Goal: Task Accomplishment & Management: Manage account settings

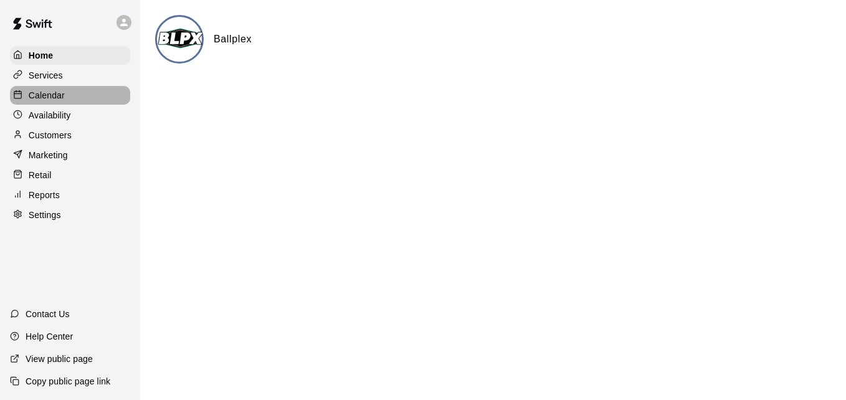
click at [61, 94] on p "Calendar" at bounding box center [47, 95] width 36 height 12
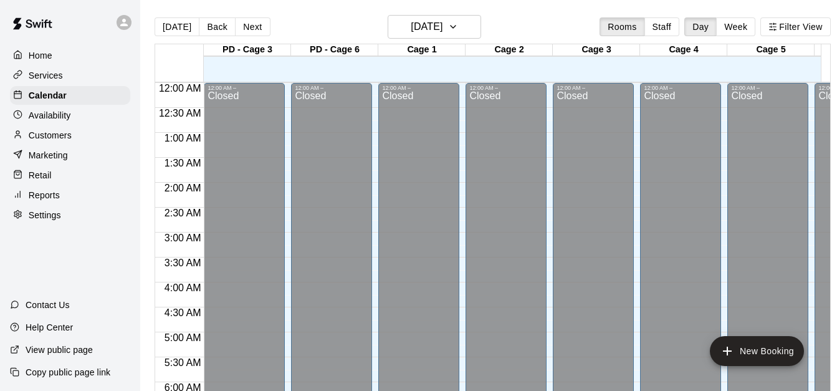
scroll to position [10, 0]
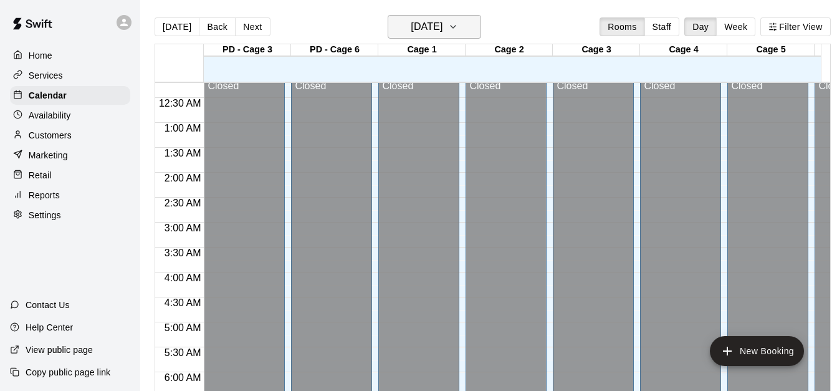
click at [458, 32] on icon "button" at bounding box center [453, 26] width 10 height 15
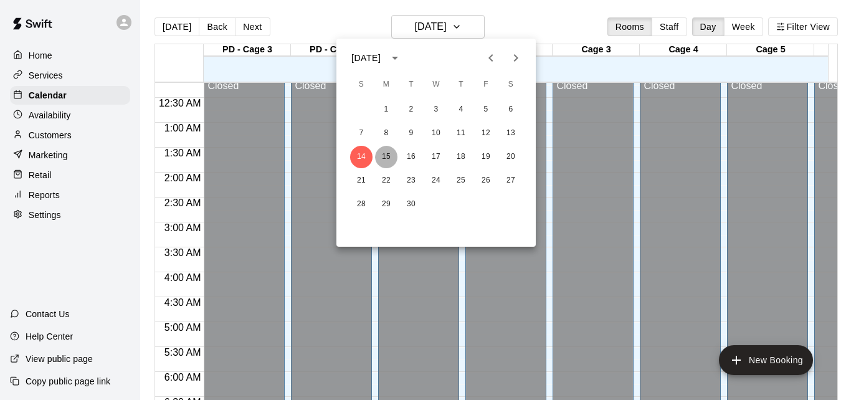
click at [388, 161] on button "15" at bounding box center [386, 157] width 22 height 22
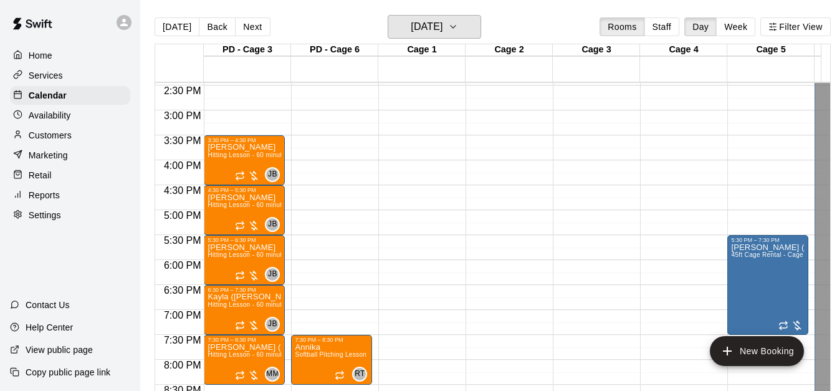
scroll to position [717, 0]
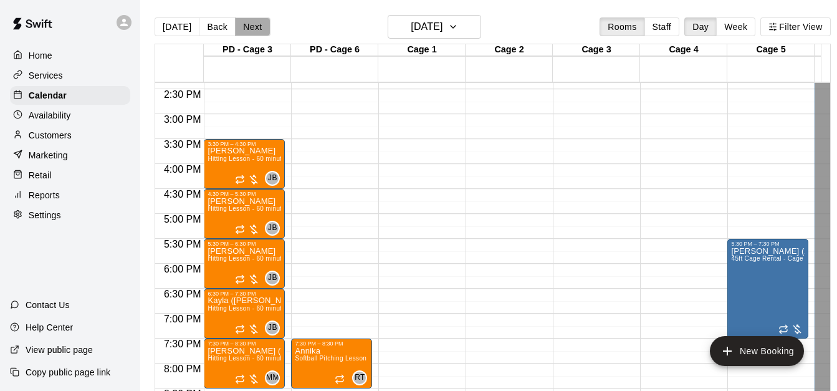
click at [259, 34] on button "Next" at bounding box center [252, 26] width 35 height 19
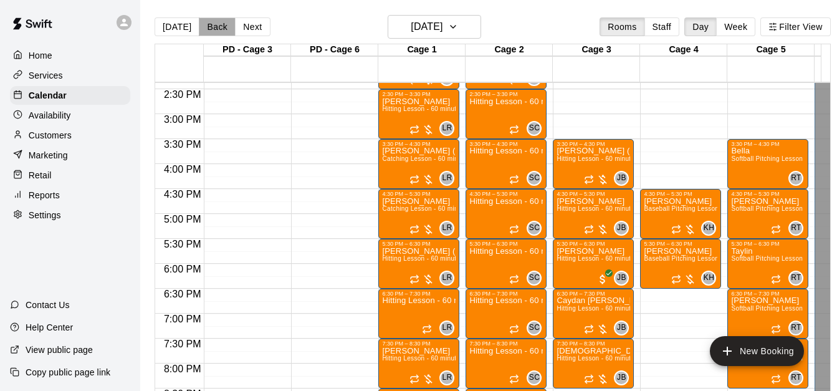
click at [214, 32] on button "Back" at bounding box center [217, 26] width 37 height 19
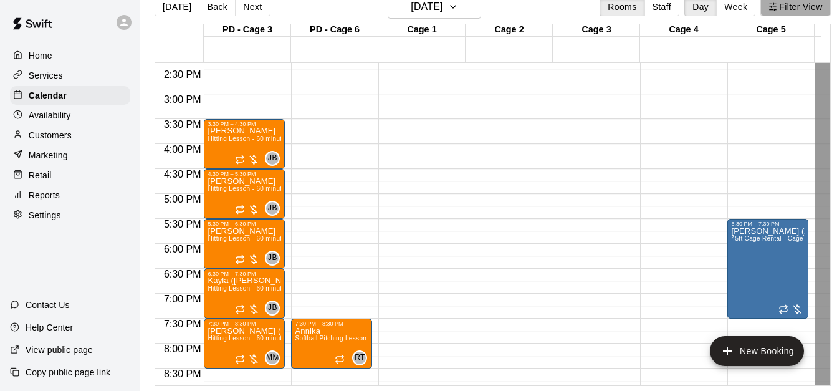
click at [821, 5] on button "Filter View" at bounding box center [795, 7] width 70 height 19
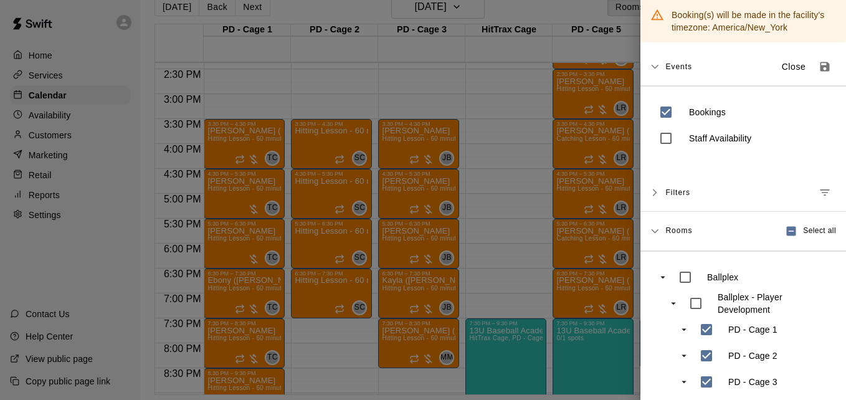
scroll to position [0, 0]
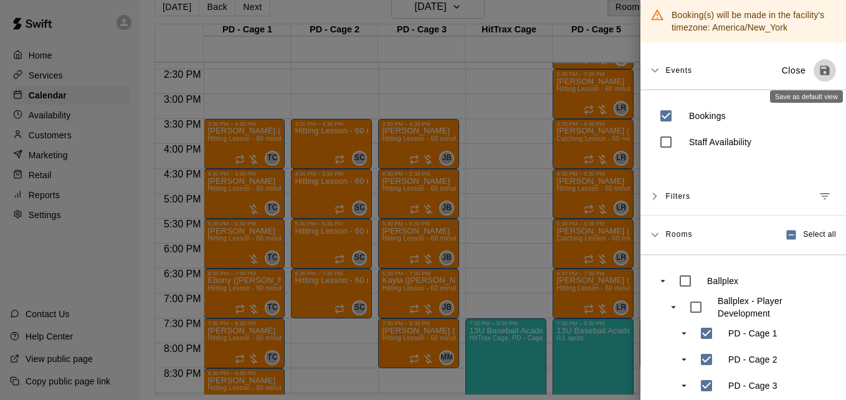
click at [821, 71] on icon "Save as default view" at bounding box center [825, 70] width 9 height 9
click at [503, 86] on div at bounding box center [423, 200] width 846 height 400
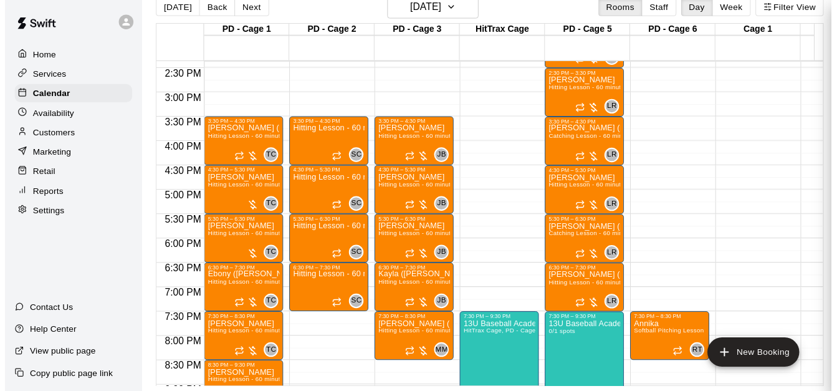
scroll to position [17, 0]
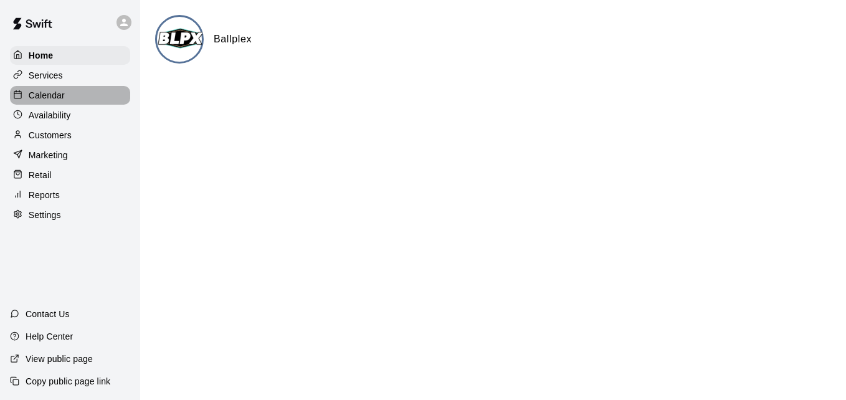
click at [70, 103] on div "Calendar" at bounding box center [70, 95] width 120 height 19
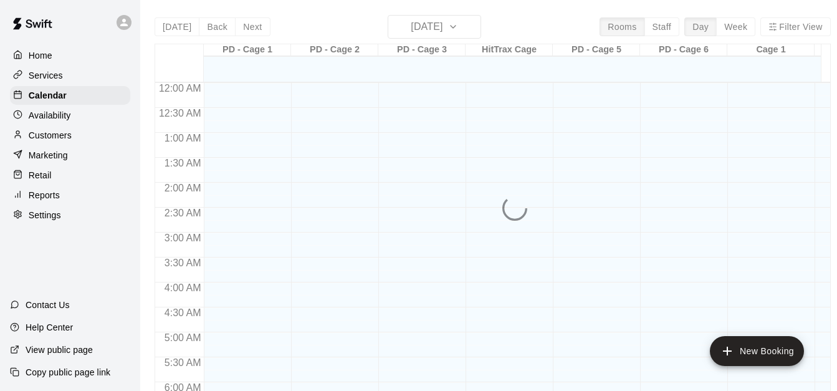
scroll to position [662, 0]
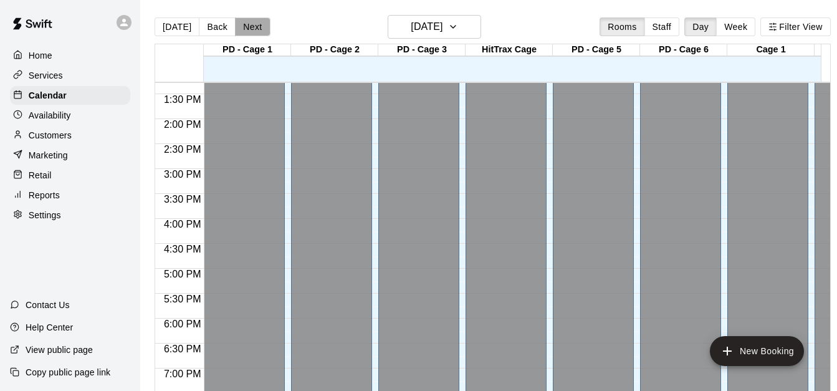
click at [244, 29] on button "Next" at bounding box center [252, 26] width 35 height 19
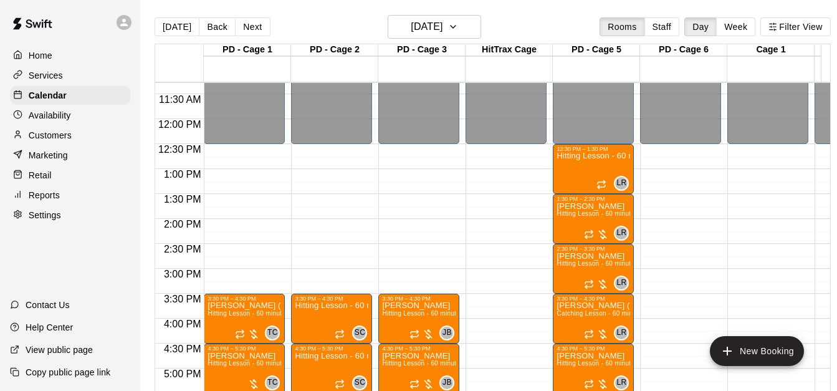
scroll to position [0, 16]
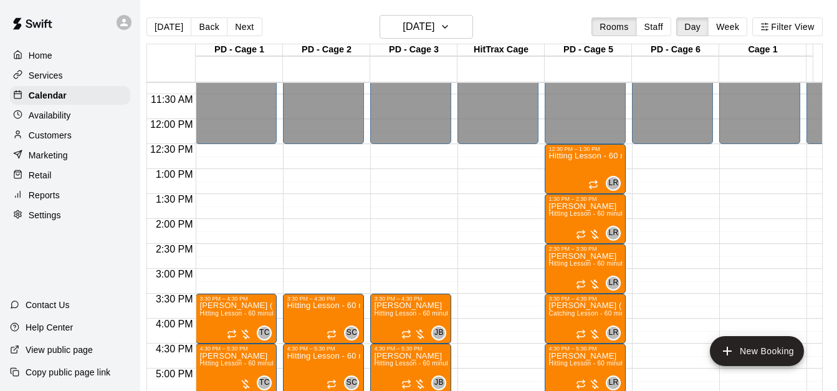
click at [655, 174] on div "12:00 AM – 12:30 PM Closed 7:30 PM – 8:30 PM Annika Softball Pitching Lesson - …" at bounding box center [672, 119] width 81 height 1196
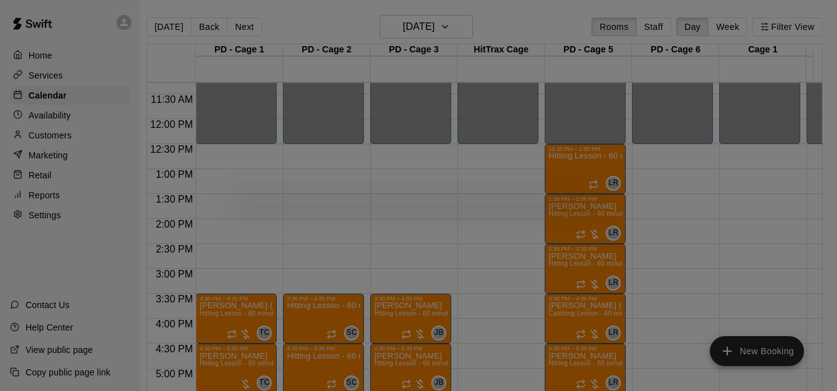
scroll to position [0, 6]
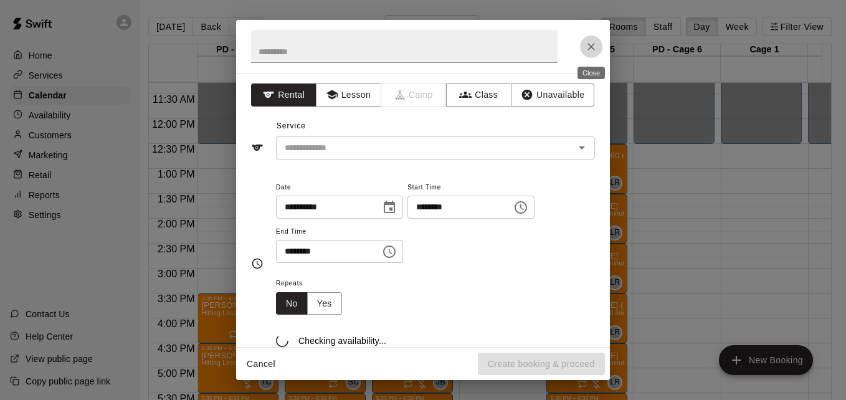
click at [597, 44] on icon "Close" at bounding box center [591, 46] width 12 height 12
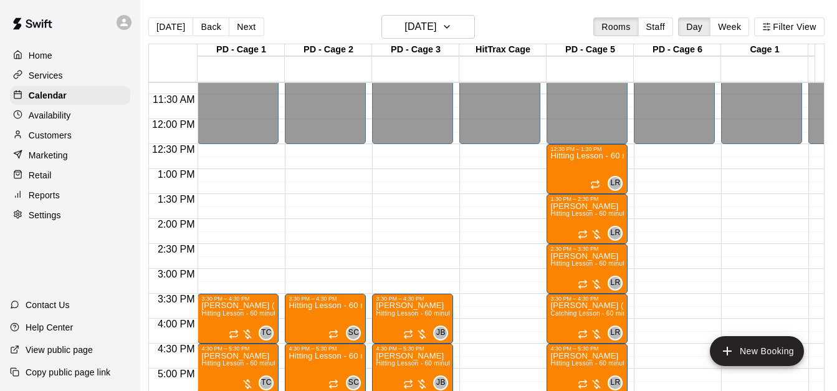
scroll to position [0, 16]
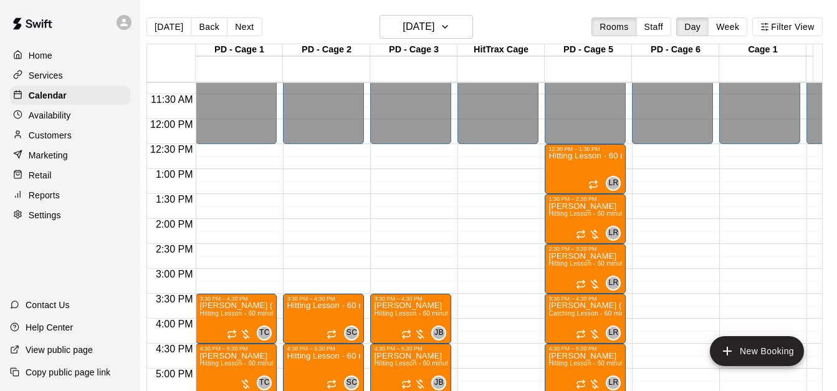
click at [822, 89] on div "12:00 AM 12:30 AM 1:00 AM 1:30 AM 2:00 AM 2:30 AM 3:00 AM 3:30 AM 4:00 AM 4:30 …" at bounding box center [484, 243] width 675 height 323
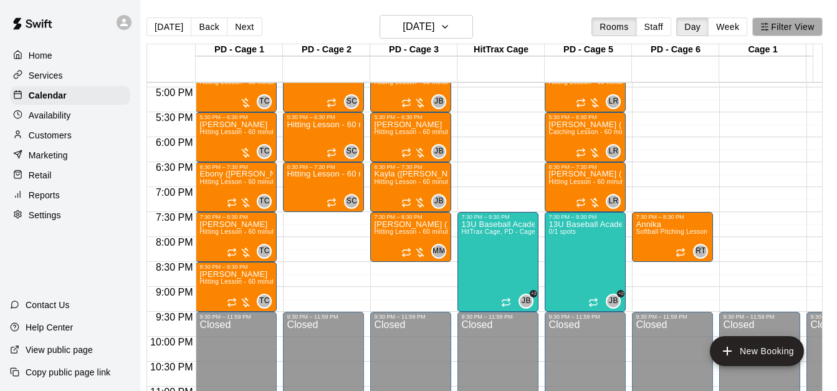
click at [799, 26] on button "Filter View" at bounding box center [787, 26] width 70 height 19
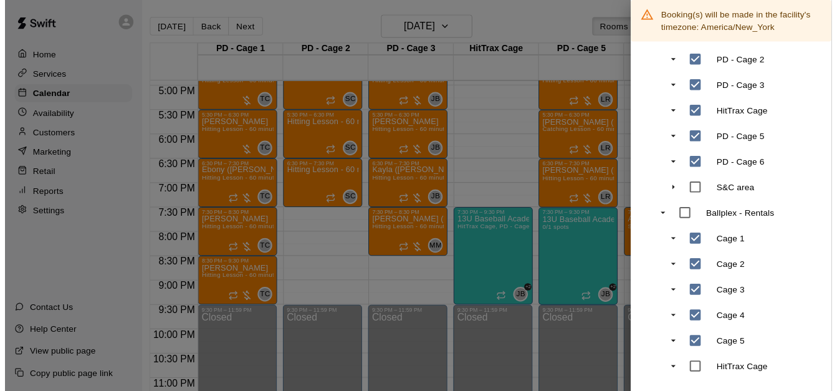
scroll to position [308, 0]
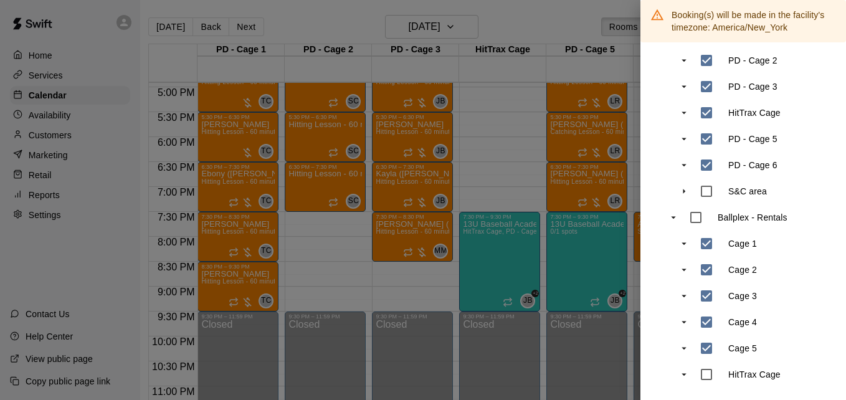
click at [530, 118] on div at bounding box center [423, 200] width 846 height 400
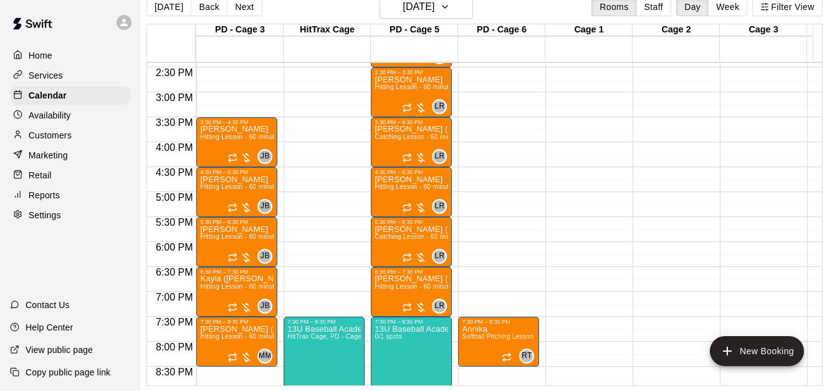
scroll to position [0, 191]
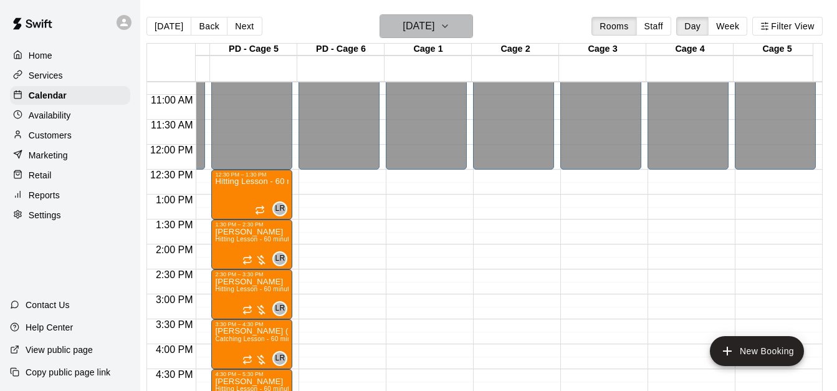
click at [450, 24] on icon "button" at bounding box center [445, 26] width 10 height 15
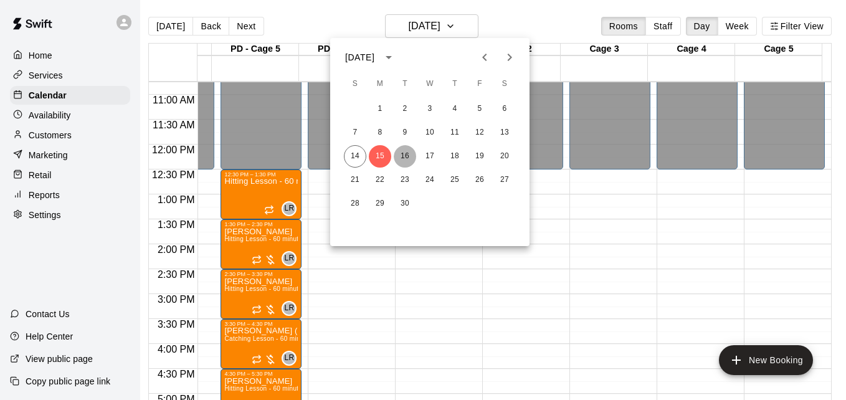
click at [408, 156] on button "16" at bounding box center [405, 156] width 22 height 22
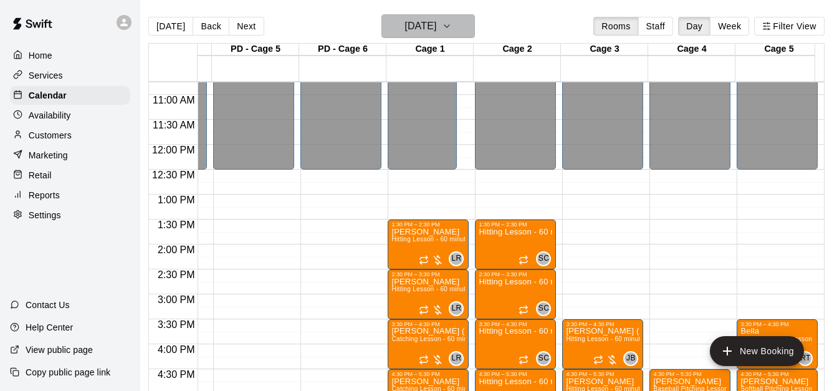
click at [452, 26] on icon "button" at bounding box center [447, 26] width 10 height 15
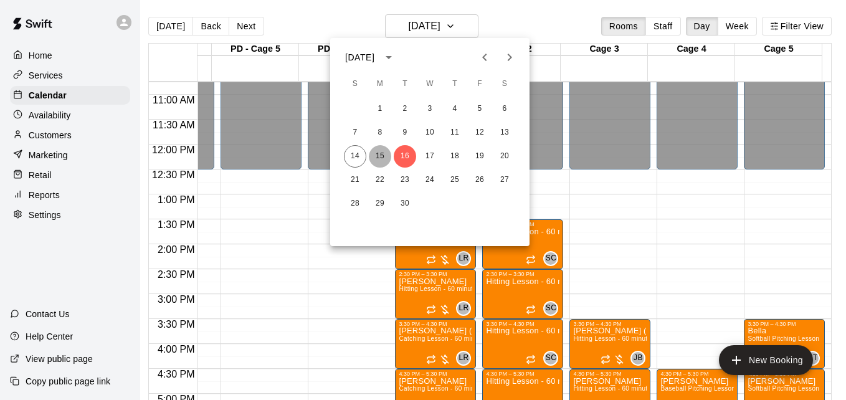
click at [384, 158] on button "15" at bounding box center [380, 156] width 22 height 22
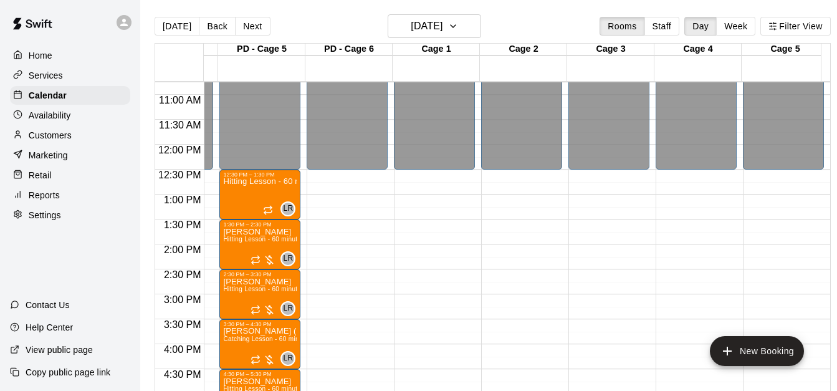
click at [817, 383] on div "12:00 AM – 12:30 PM Closed 5:30 PM – 7:30 PM Andy (Aiden) Cameron 45ft Cage Ren…" at bounding box center [783, 144] width 81 height 1196
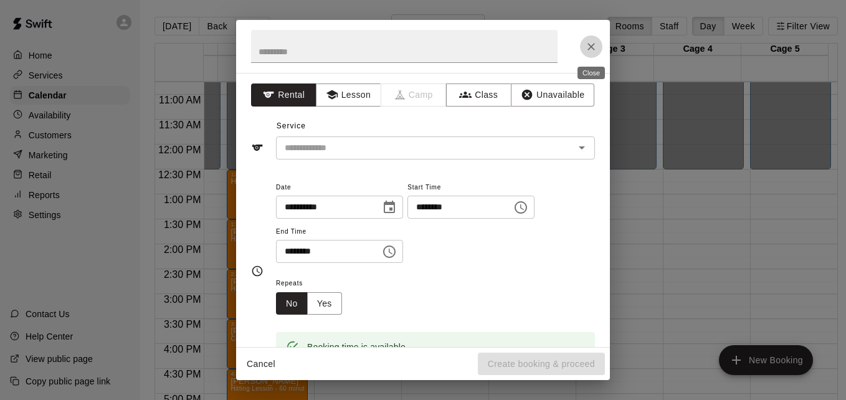
click at [593, 47] on icon "Close" at bounding box center [591, 46] width 12 height 12
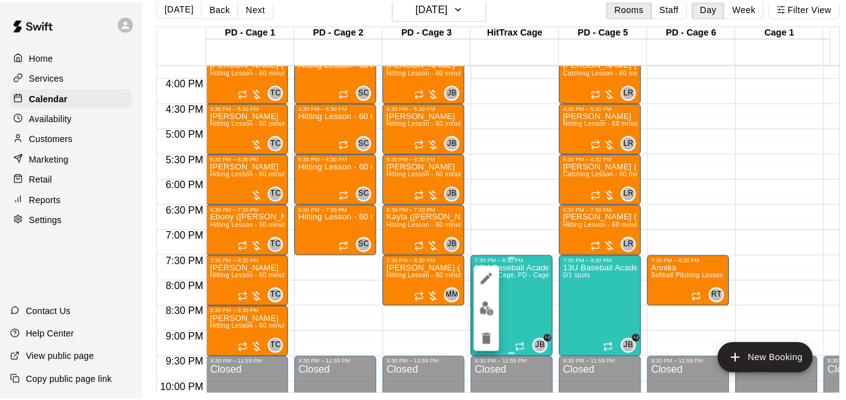
scroll to position [20, 0]
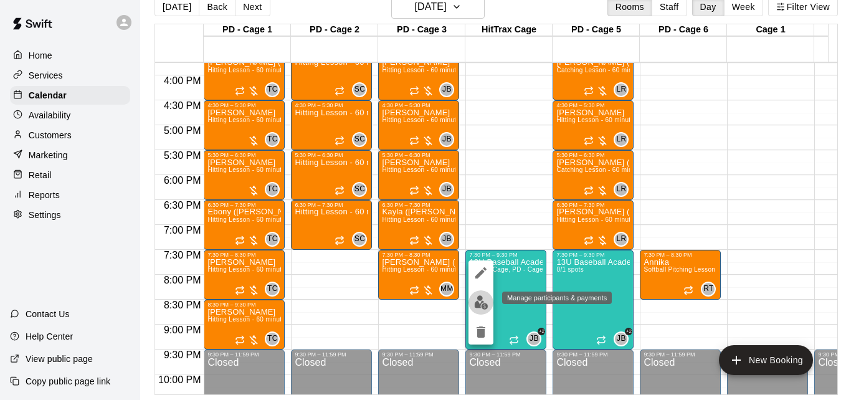
click at [485, 300] on img "edit" at bounding box center [481, 302] width 14 height 14
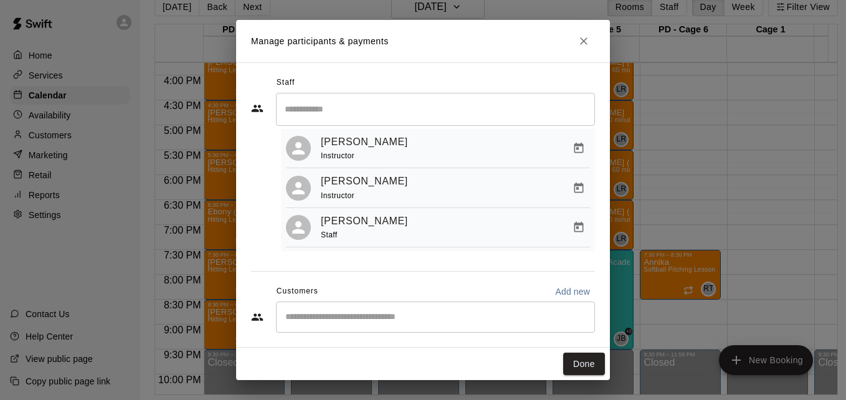
scroll to position [34, 0]
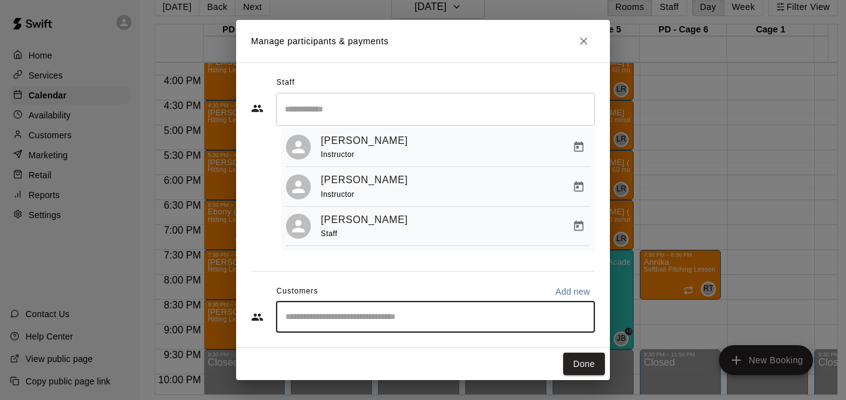
click at [405, 322] on input "Start typing to search customers..." at bounding box center [436, 317] width 308 height 12
type input "******"
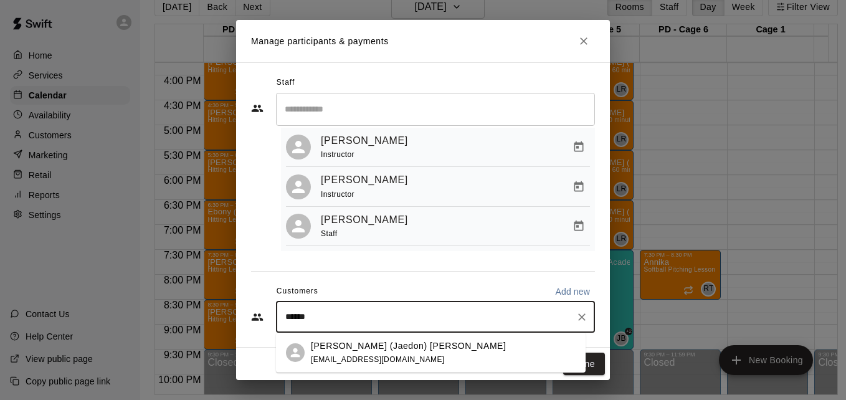
click at [427, 350] on div "Joshua (Jaedon) Lawton josho1989@gmail.com" at bounding box center [443, 353] width 265 height 27
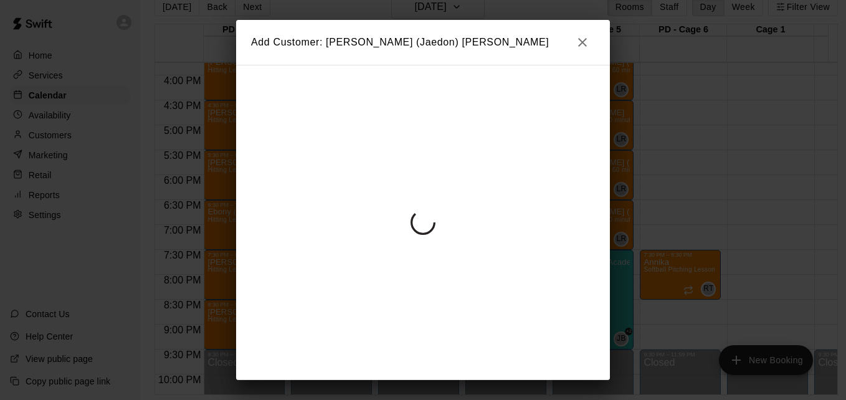
click at [427, 350] on div at bounding box center [423, 222] width 374 height 315
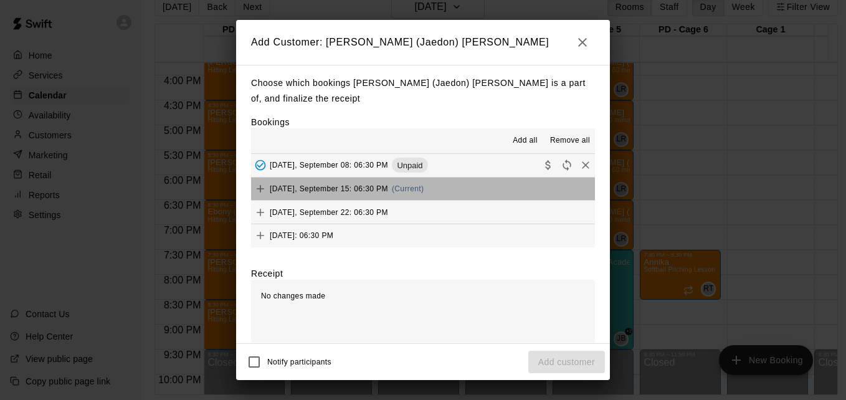
click at [467, 186] on button "Monday, September 15: 06:30 PM (Current)" at bounding box center [423, 189] width 344 height 23
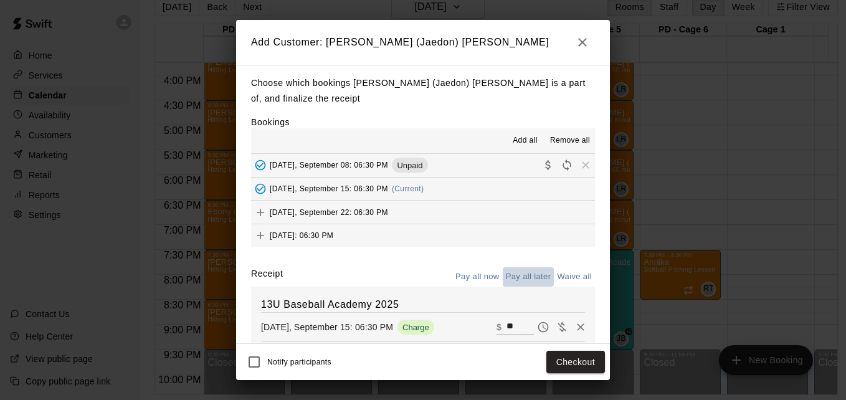
click at [521, 282] on button "Pay all later" at bounding box center [529, 276] width 52 height 19
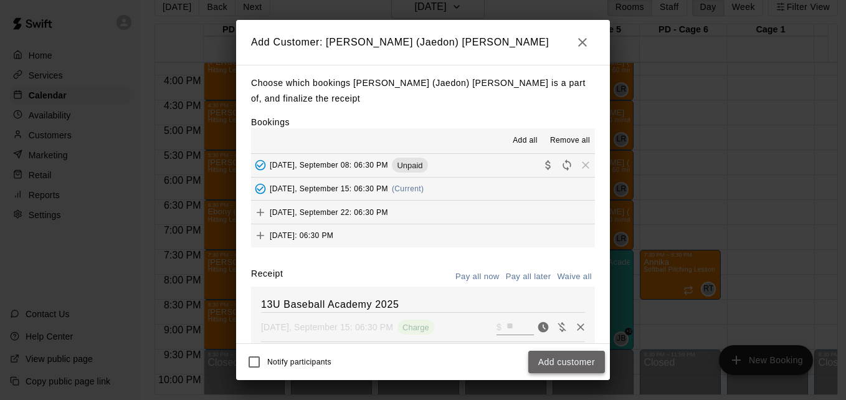
click at [562, 362] on button "Add customer" at bounding box center [566, 362] width 77 height 23
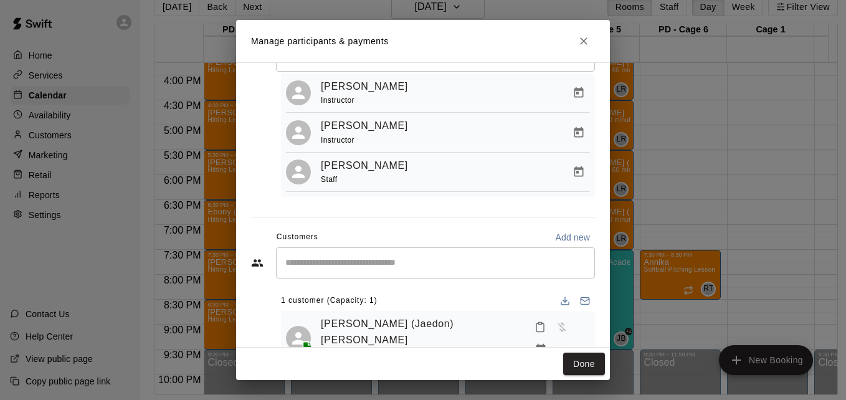
scroll to position [75, 0]
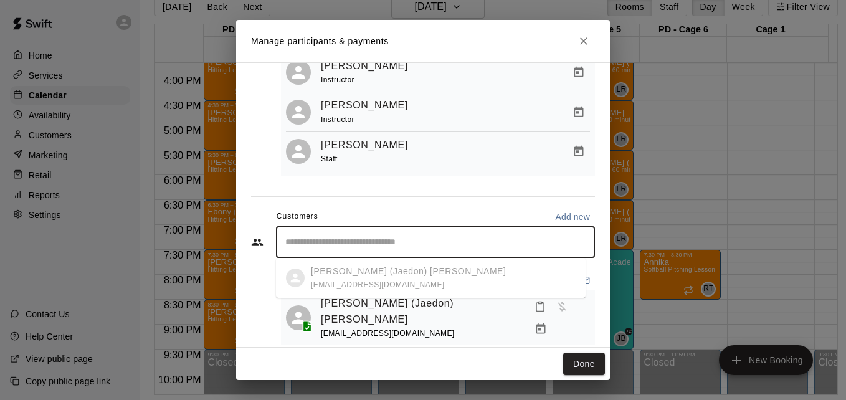
click at [447, 246] on input "Start typing to search customers..." at bounding box center [436, 242] width 308 height 12
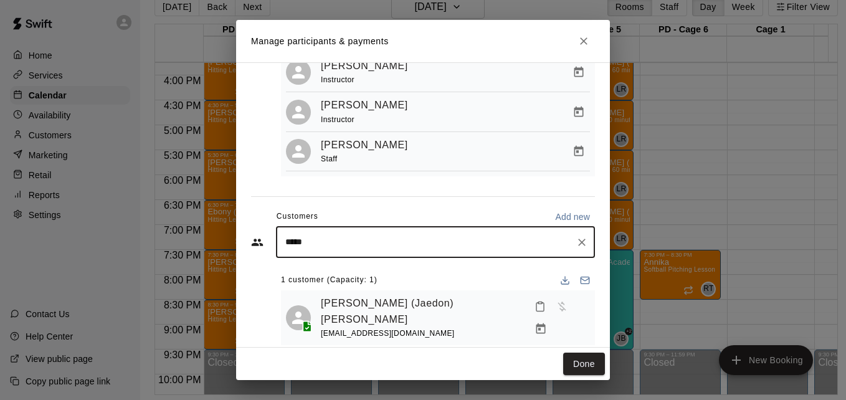
type input "******"
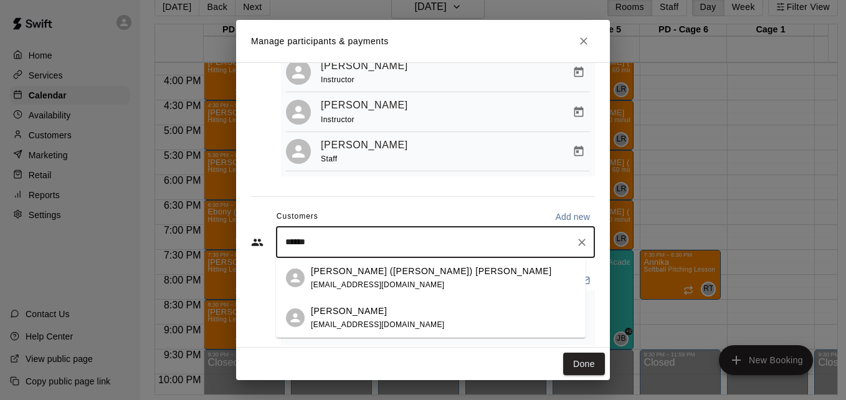
click at [464, 327] on div "Kaemon Evon jenniferjenkins3122@gmail.com" at bounding box center [443, 318] width 265 height 27
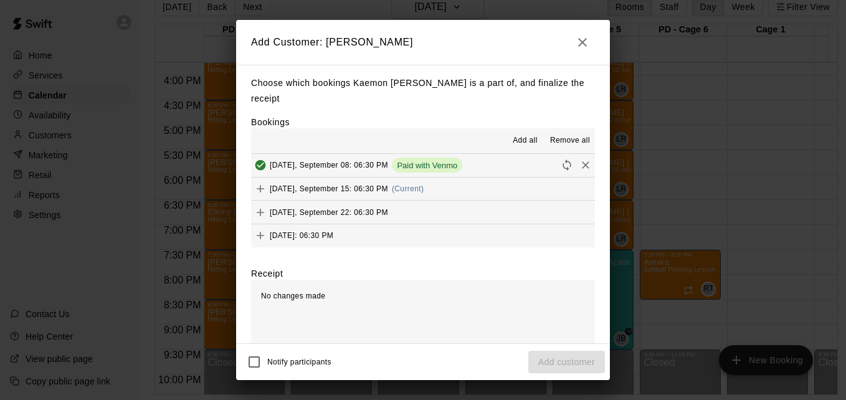
click at [459, 183] on button "Monday, September 15: 06:30 PM (Current)" at bounding box center [423, 189] width 344 height 23
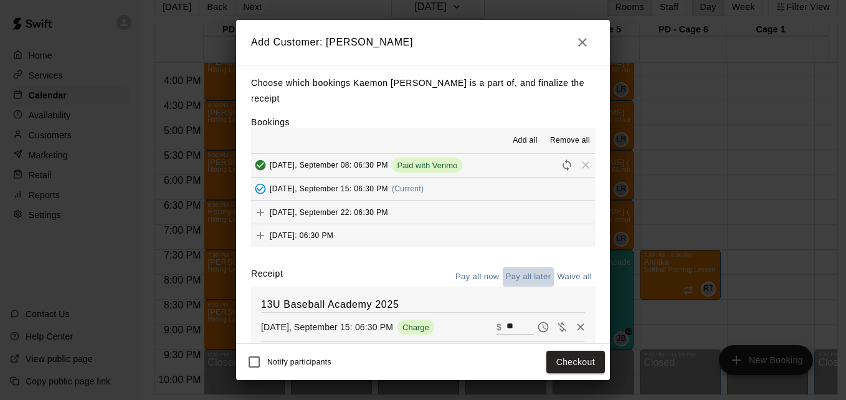
click at [515, 267] on button "Pay all later" at bounding box center [529, 276] width 52 height 19
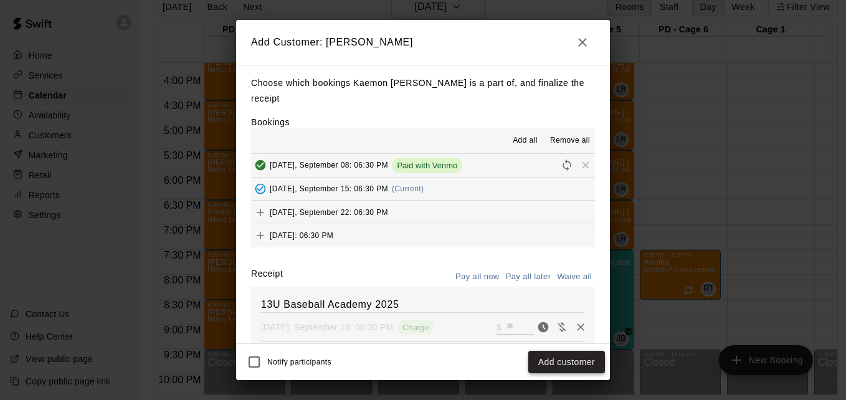
click at [568, 358] on button "Add customer" at bounding box center [566, 362] width 77 height 23
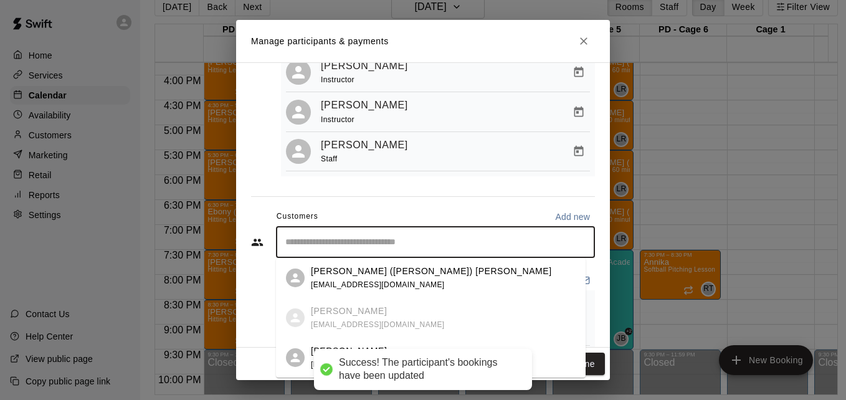
click at [398, 239] on input "Start typing to search customers..." at bounding box center [436, 242] width 308 height 12
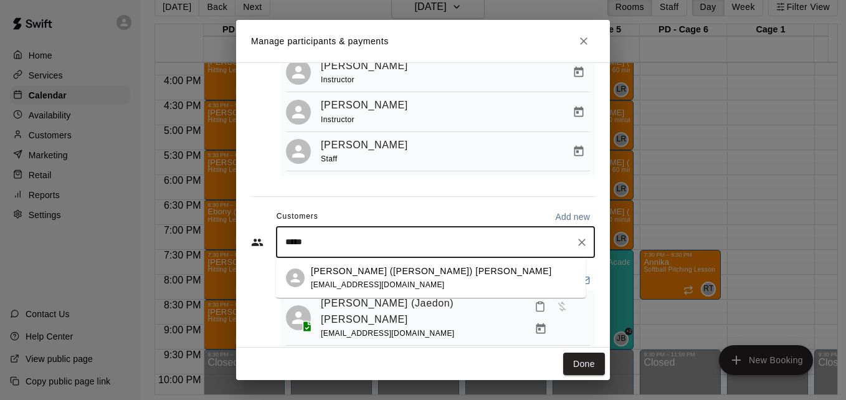
type input "******"
click at [482, 275] on div "Shawn (Rylee) Sumner mdsgroundsmaintenance@yahoo.com" at bounding box center [443, 278] width 265 height 27
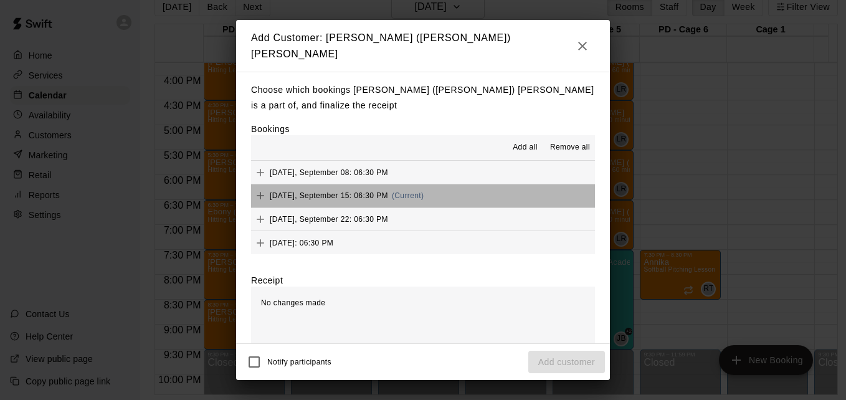
click at [456, 189] on button "Monday, September 15: 06:30 PM (Current)" at bounding box center [423, 195] width 344 height 23
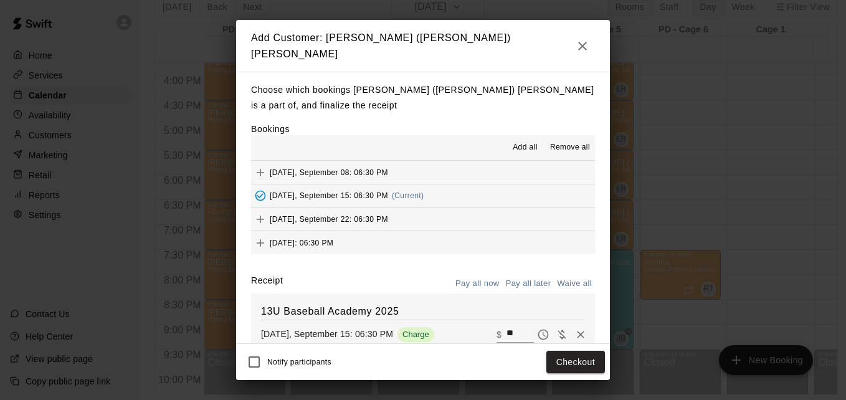
click at [522, 280] on button "Pay all later" at bounding box center [529, 283] width 52 height 19
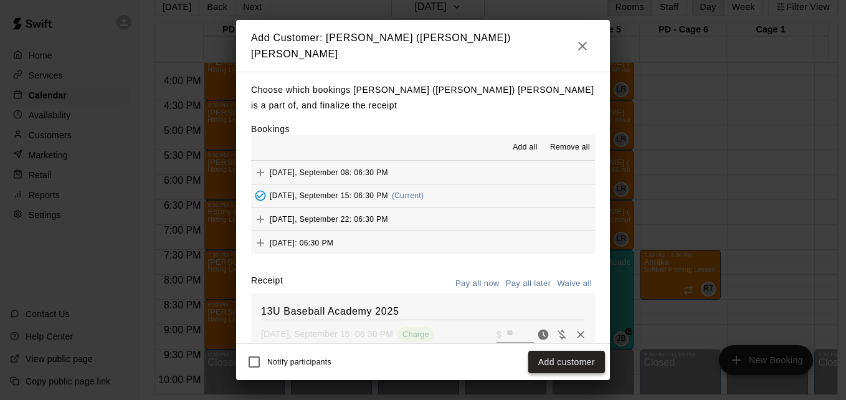
click at [558, 360] on button "Add customer" at bounding box center [566, 362] width 77 height 23
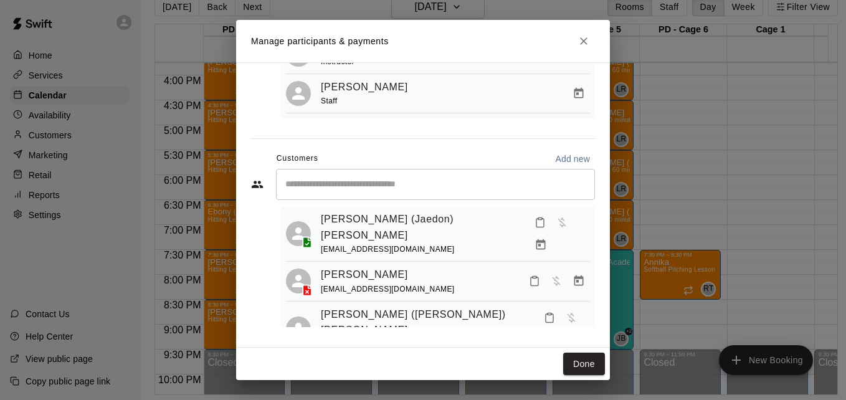
scroll to position [34, 0]
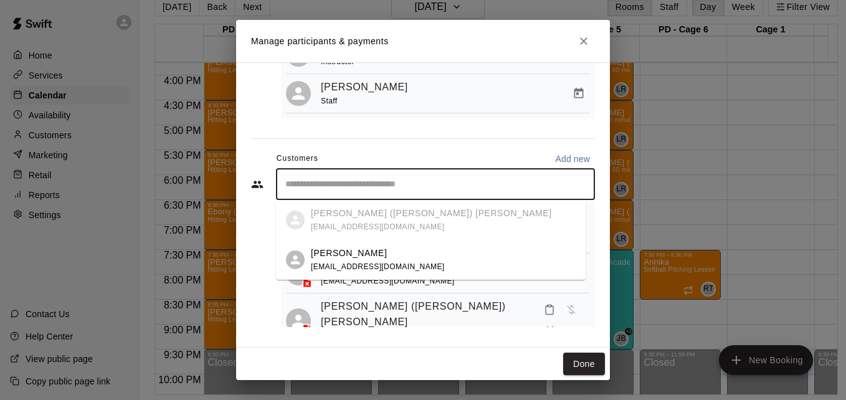
click at [421, 189] on input "Start typing to search customers..." at bounding box center [436, 184] width 308 height 12
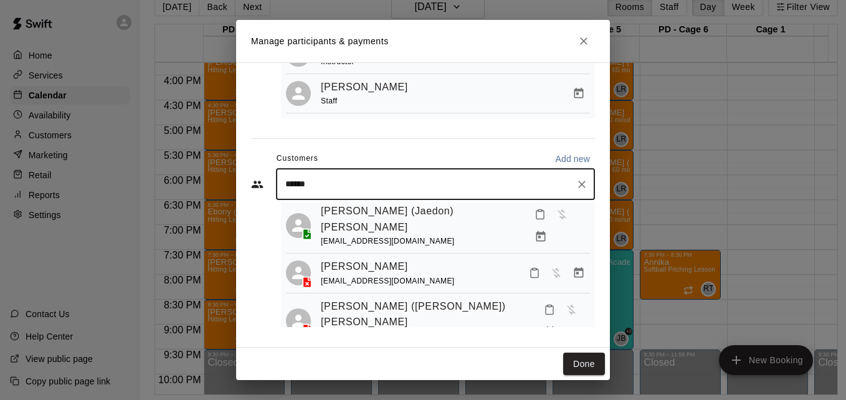
type input "*******"
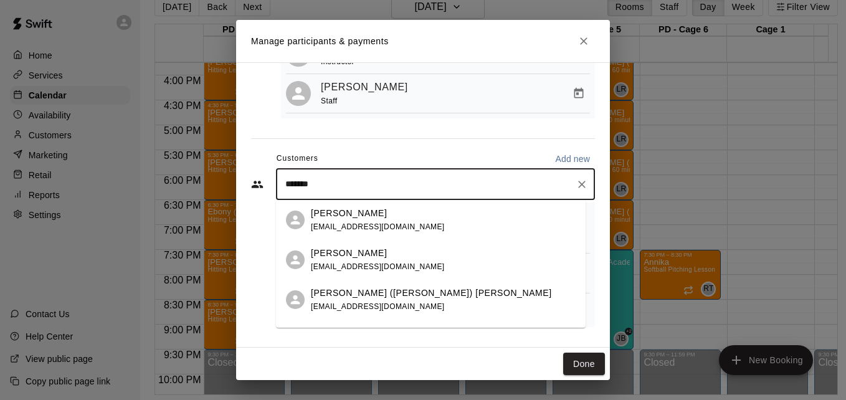
click at [441, 304] on div "Anthony (AJ) Francis anthonyfrancis718@gmail.com" at bounding box center [443, 300] width 265 height 27
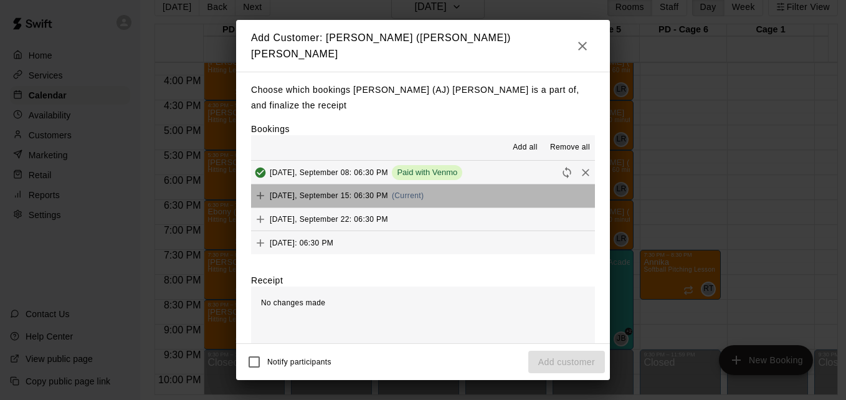
click at [468, 198] on button "Monday, September 15: 06:30 PM (Current)" at bounding box center [423, 195] width 344 height 23
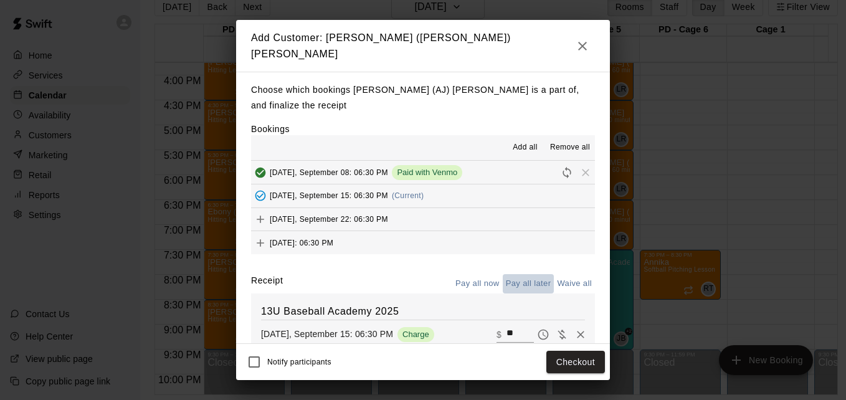
click at [522, 280] on button "Pay all later" at bounding box center [529, 283] width 52 height 19
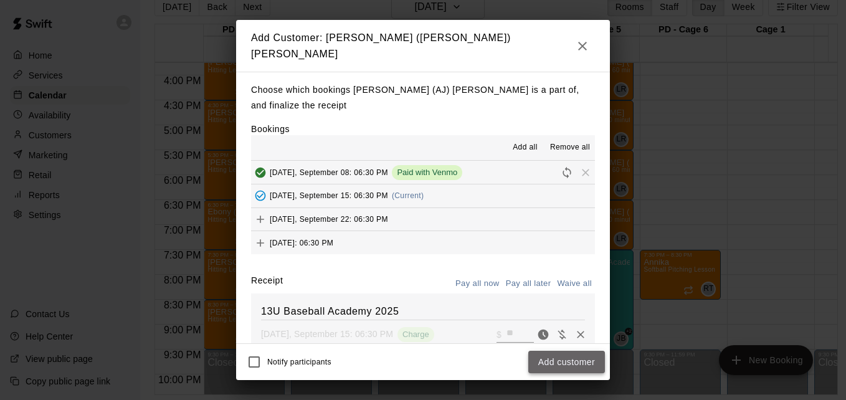
click at [557, 359] on button "Add customer" at bounding box center [566, 362] width 77 height 23
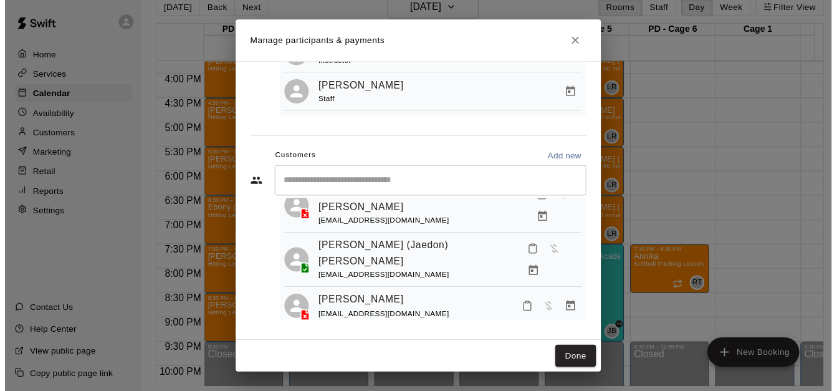
scroll to position [76, 0]
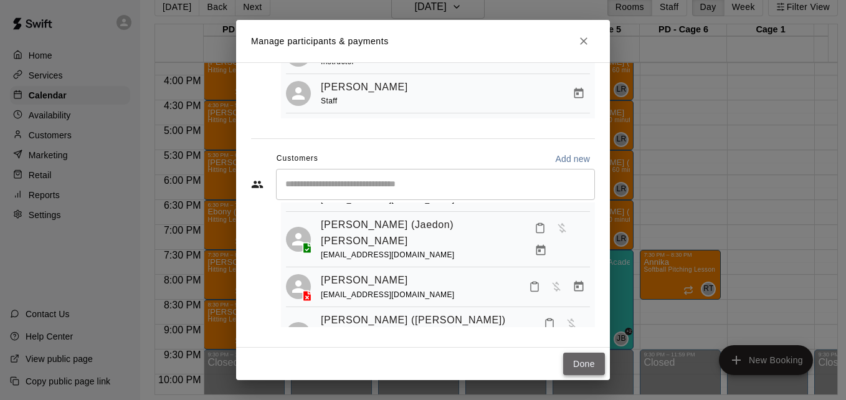
click at [588, 363] on button "Done" at bounding box center [584, 364] width 42 height 23
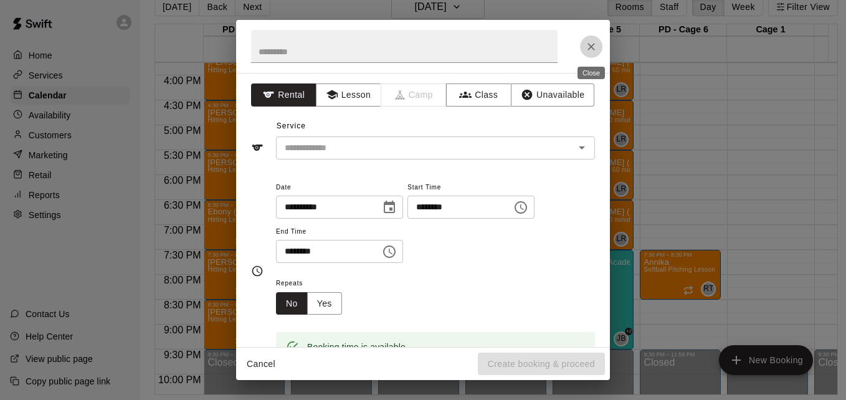
click at [593, 51] on icon "Close" at bounding box center [591, 46] width 12 height 12
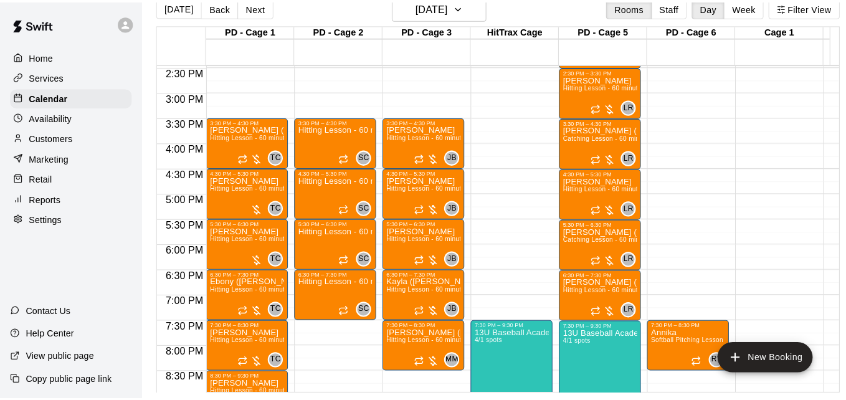
scroll to position [710, 0]
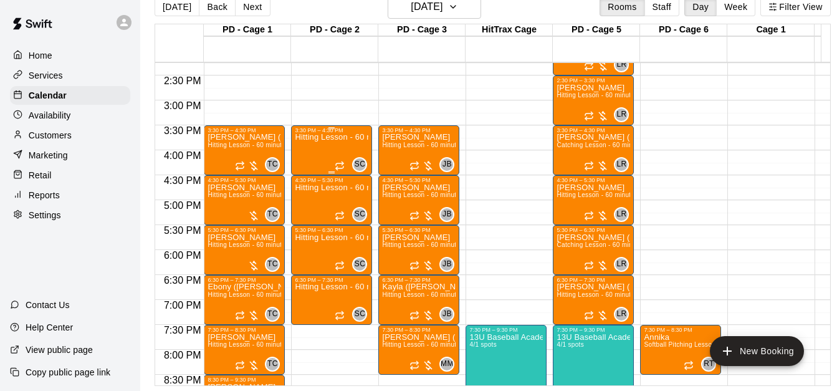
click at [336, 153] on div "Hitting Lesson - 60 minutes" at bounding box center [332, 328] width 74 height 391
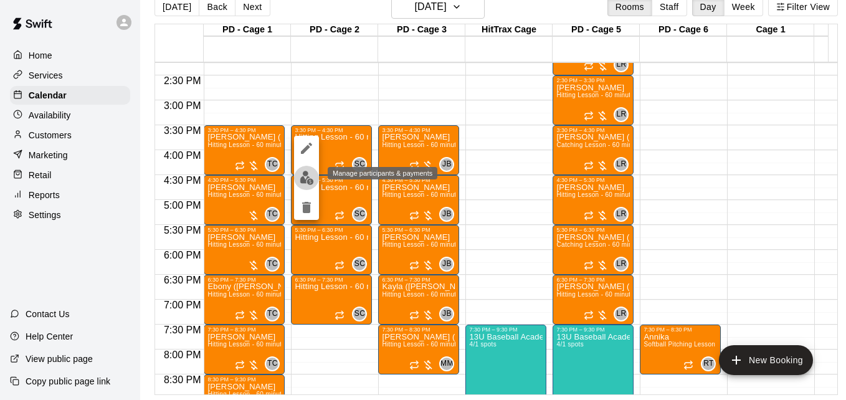
click at [301, 171] on img "edit" at bounding box center [307, 178] width 14 height 14
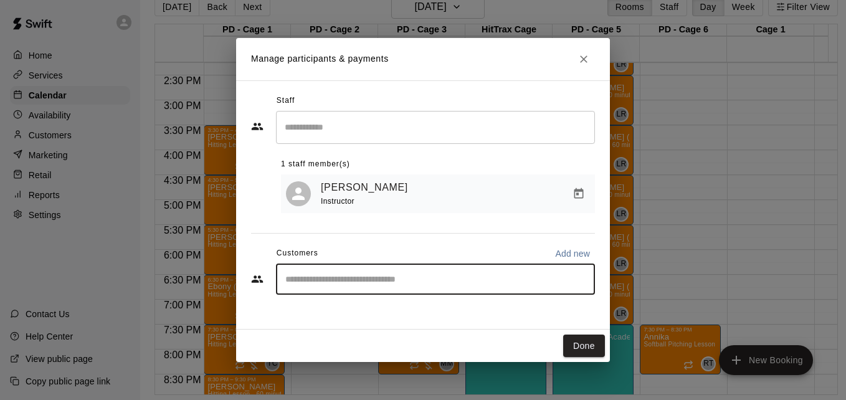
click at [409, 279] on input "Start typing to search customers..." at bounding box center [436, 279] width 308 height 12
type input "******"
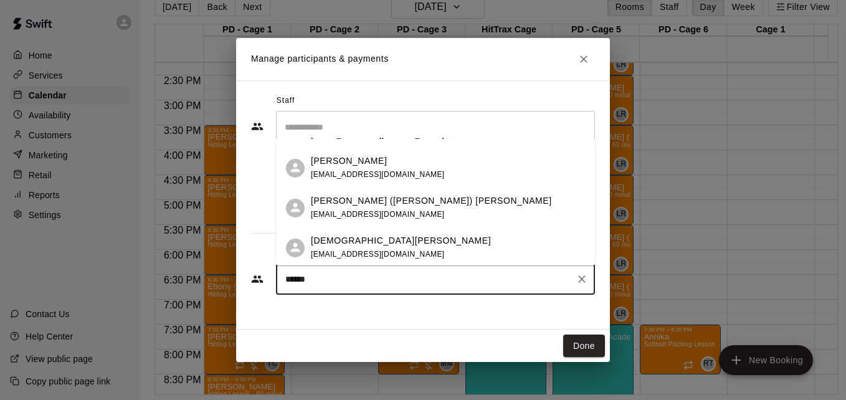
scroll to position [199, 0]
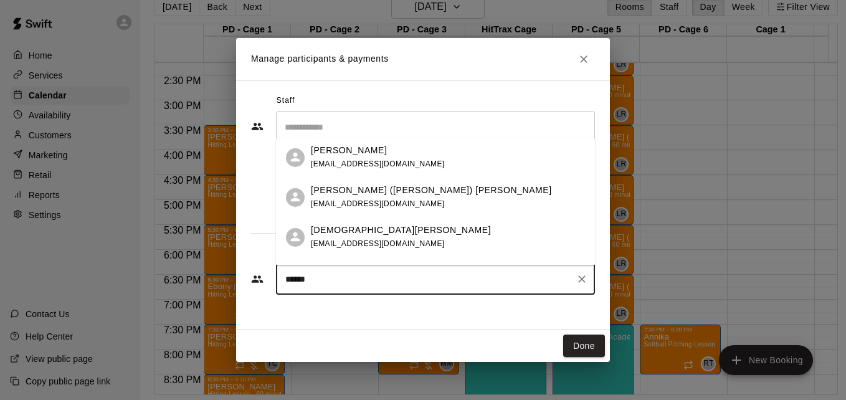
click at [447, 193] on div "Lindsay (Mason) Wilson lindsay.pieropan@gmail.com" at bounding box center [448, 197] width 274 height 27
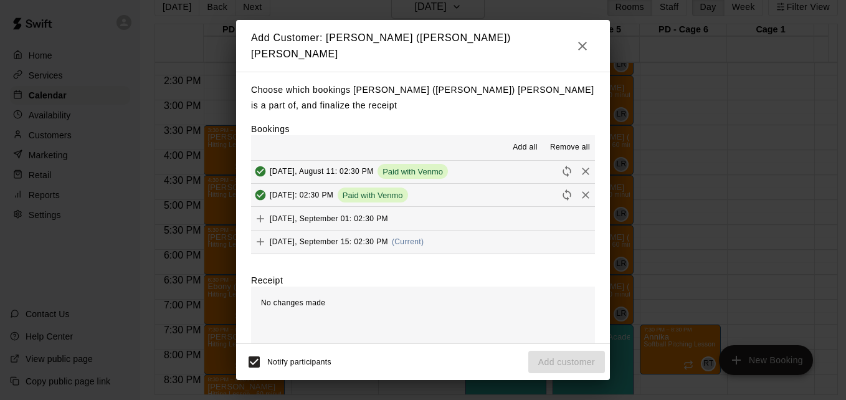
scroll to position [224, 0]
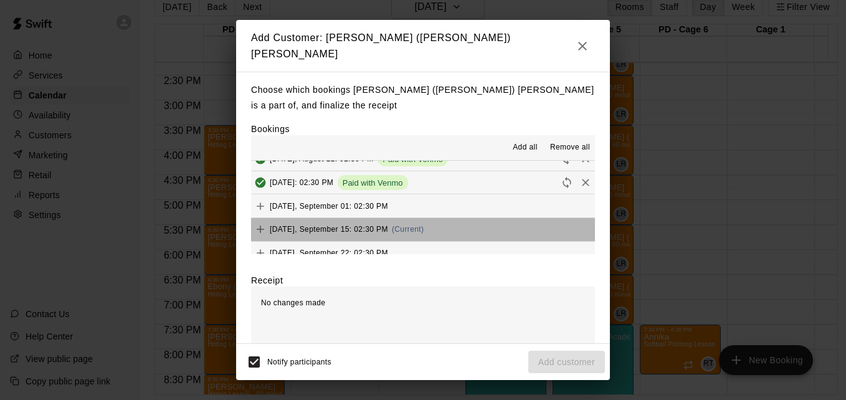
click at [439, 223] on button "Monday, September 15: 02:30 PM (Current)" at bounding box center [423, 229] width 344 height 23
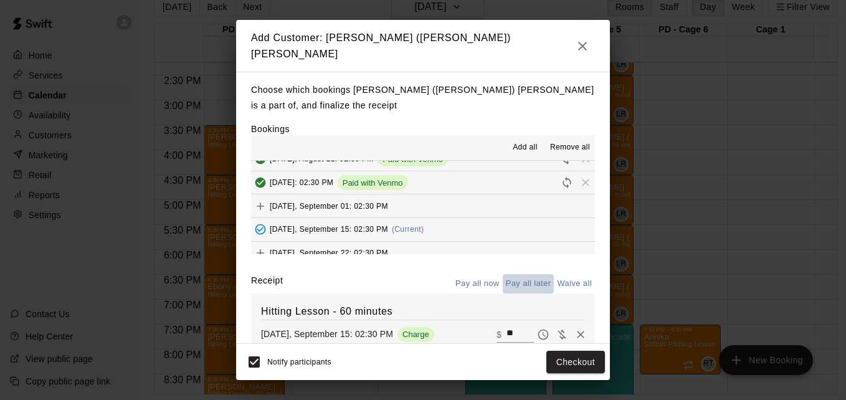
click at [519, 280] on button "Pay all later" at bounding box center [529, 283] width 52 height 19
click at [565, 360] on button "Add customer" at bounding box center [566, 362] width 77 height 23
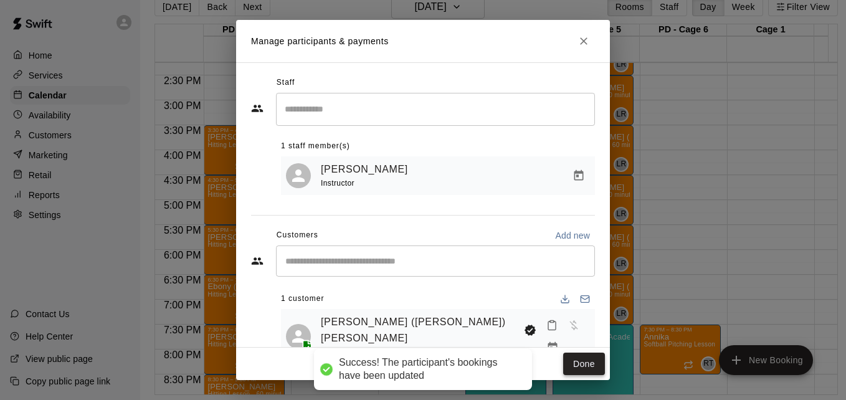
click at [579, 368] on button "Done" at bounding box center [584, 364] width 42 height 23
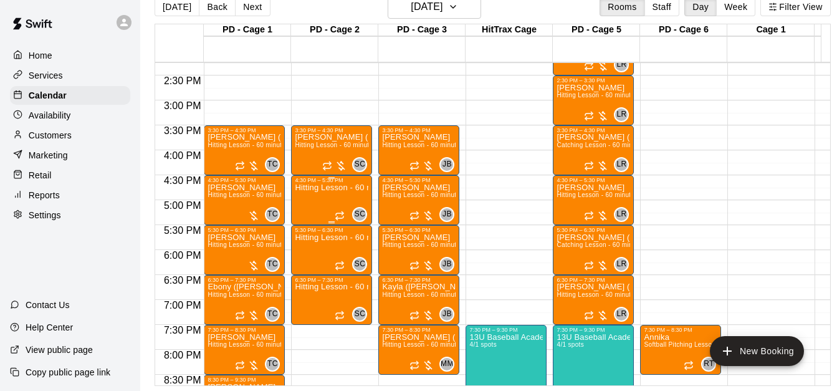
click at [322, 207] on div "Hitting Lesson - 60 minutes" at bounding box center [332, 378] width 74 height 391
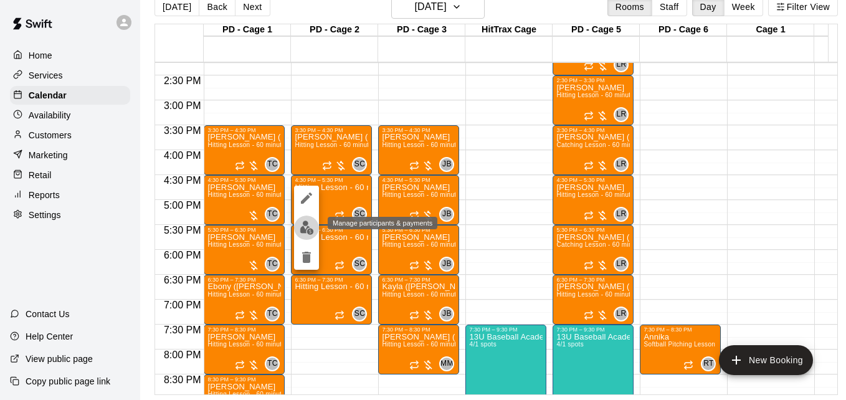
click at [307, 220] on button "edit" at bounding box center [306, 228] width 25 height 24
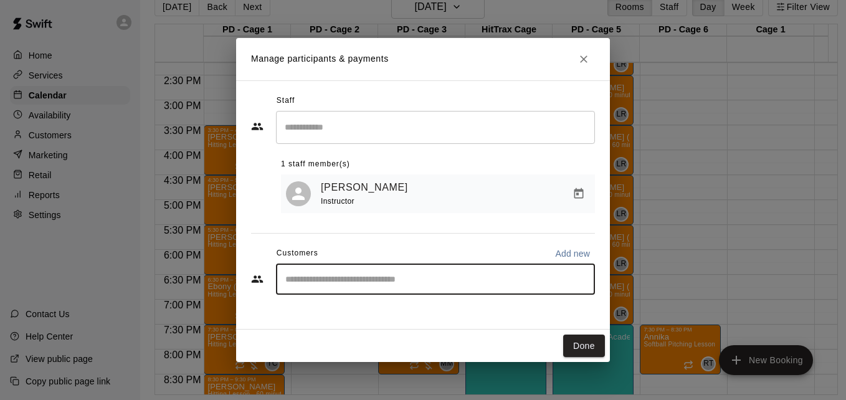
click at [381, 281] on input "Start typing to search customers..." at bounding box center [436, 279] width 308 height 12
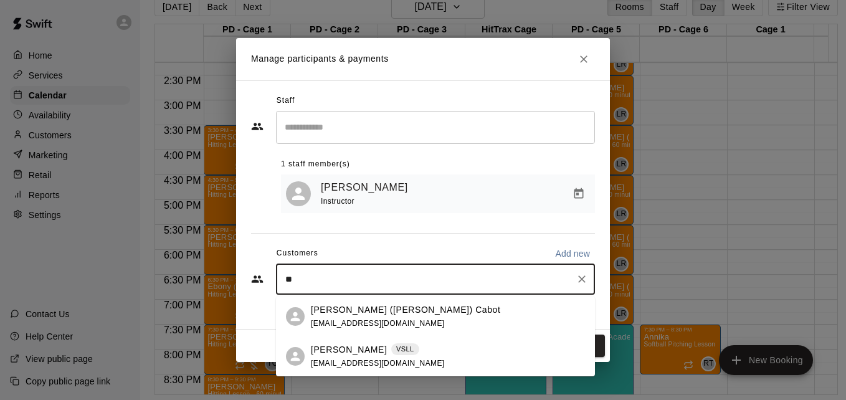
type input "*"
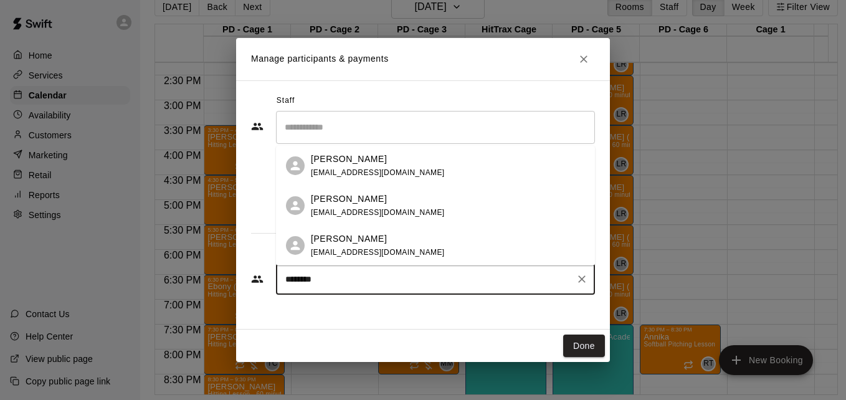
type input "*********"
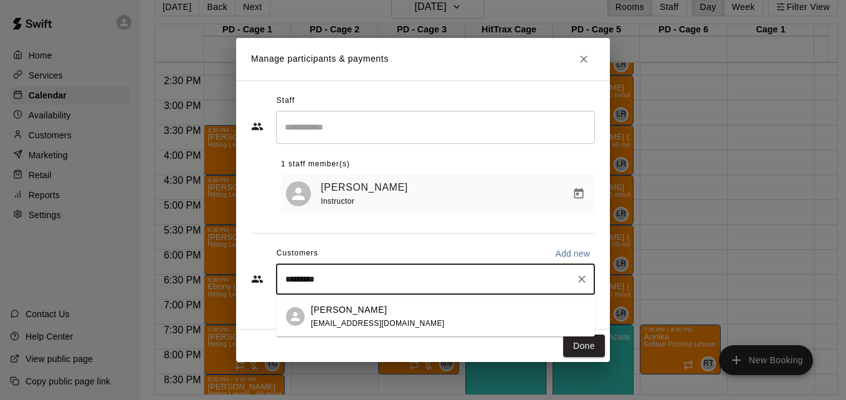
click at [403, 315] on div "Brayden Spears ecab16@gmail.com" at bounding box center [448, 316] width 274 height 27
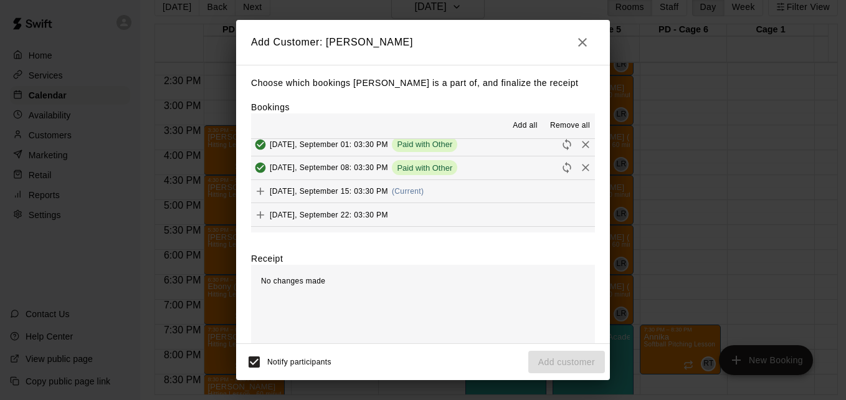
scroll to position [299, 0]
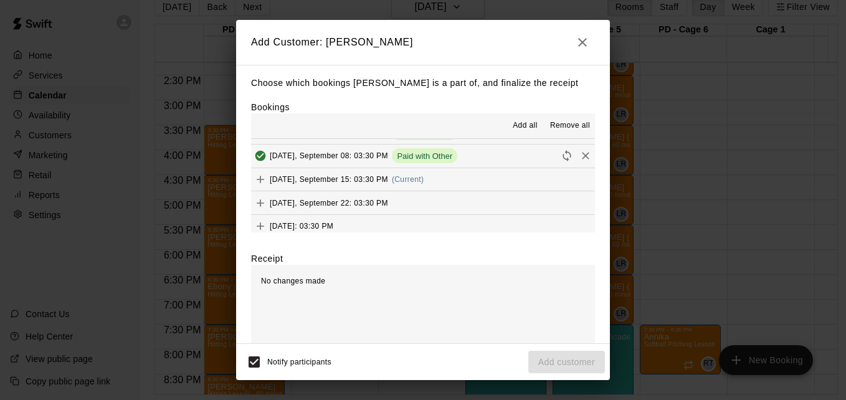
click at [490, 186] on button "Monday, September 15: 03:30 PM (Current)" at bounding box center [423, 179] width 344 height 23
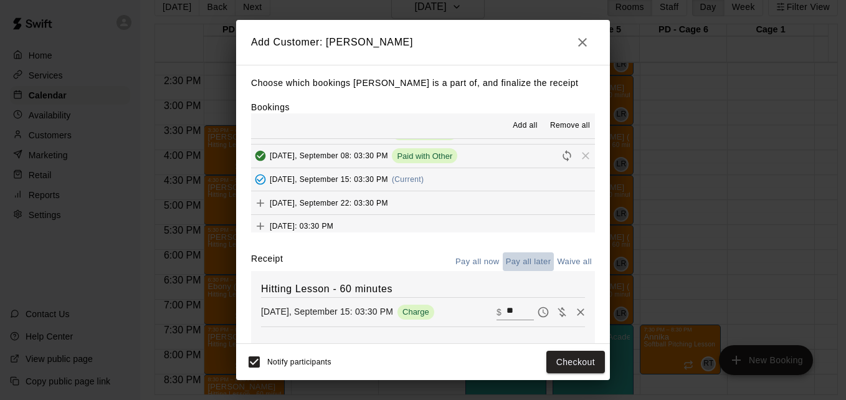
click at [515, 266] on button "Pay all later" at bounding box center [529, 261] width 52 height 19
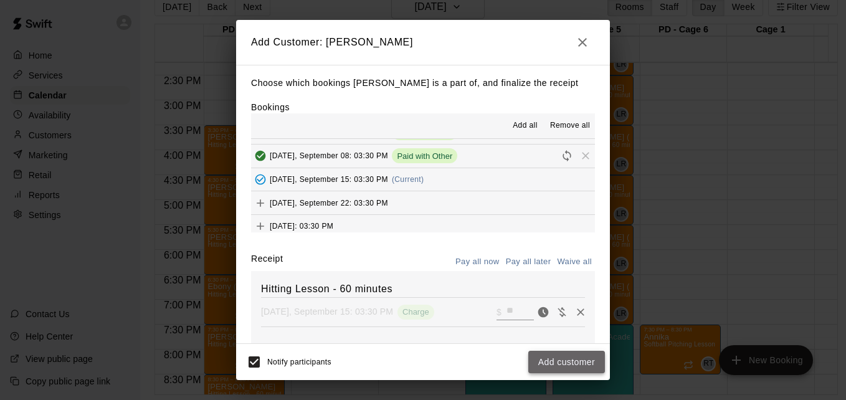
click at [577, 364] on button "Add customer" at bounding box center [566, 362] width 77 height 23
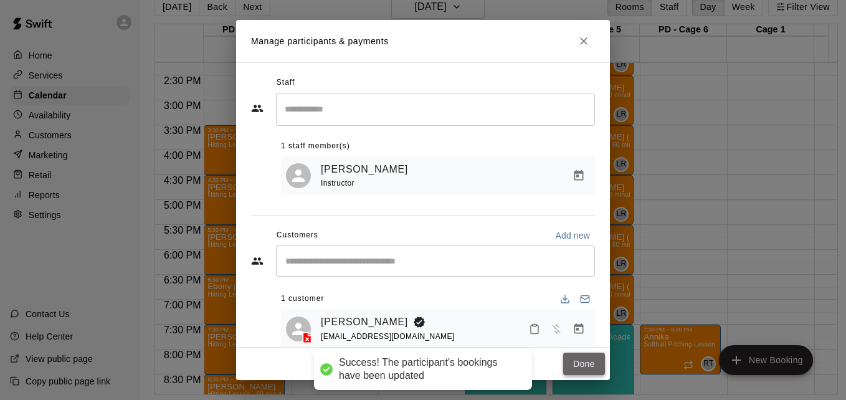
click at [584, 360] on button "Done" at bounding box center [584, 364] width 42 height 23
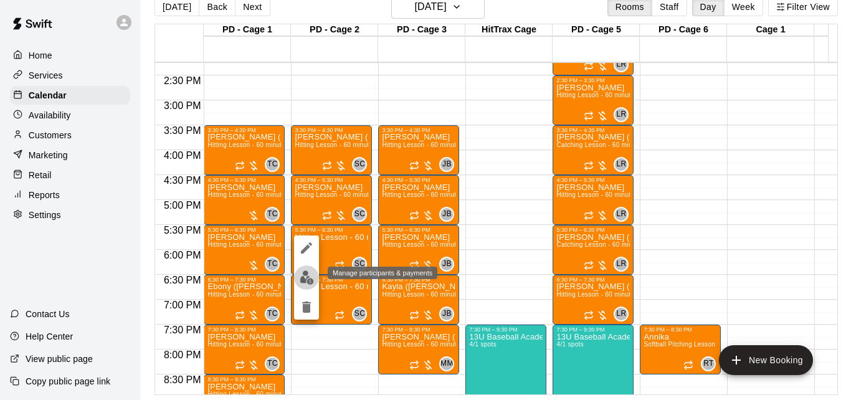
click at [304, 280] on img "edit" at bounding box center [307, 277] width 14 height 14
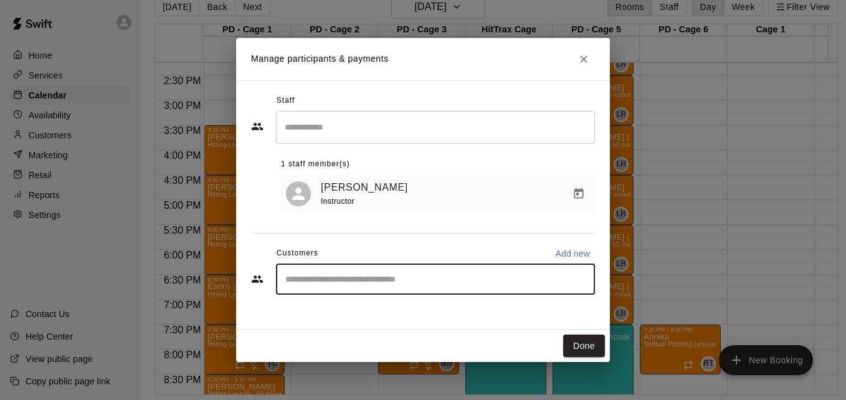
click at [333, 285] on input "Start typing to search customers..." at bounding box center [436, 279] width 308 height 12
type input "*******"
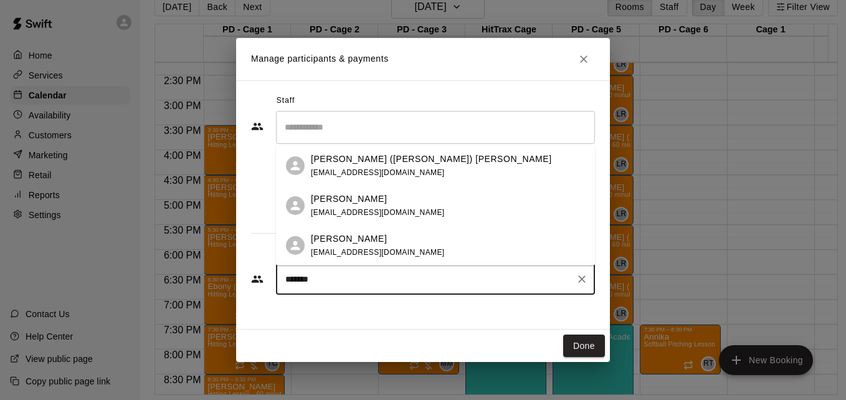
click at [445, 209] on div "Addison Steffen andysteffen@hotmail.com" at bounding box center [448, 206] width 274 height 27
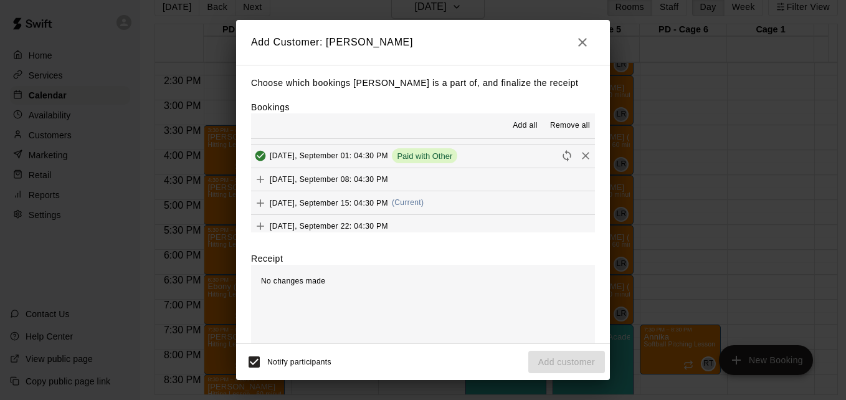
scroll to position [324, 0]
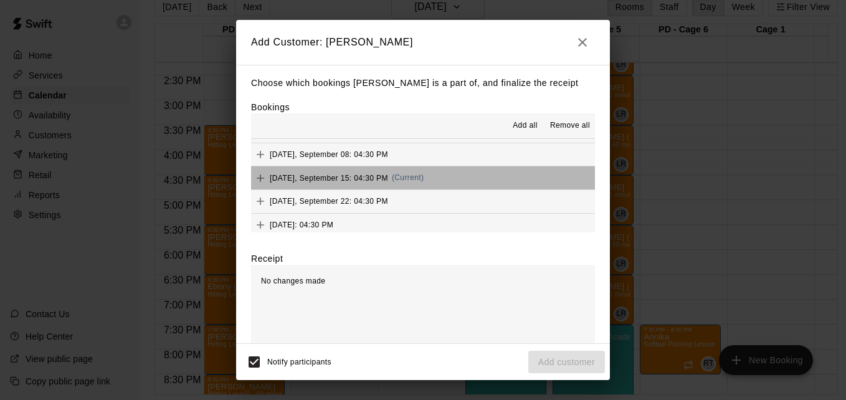
click at [483, 183] on button "Monday, September 15: 04:30 PM (Current)" at bounding box center [423, 177] width 344 height 23
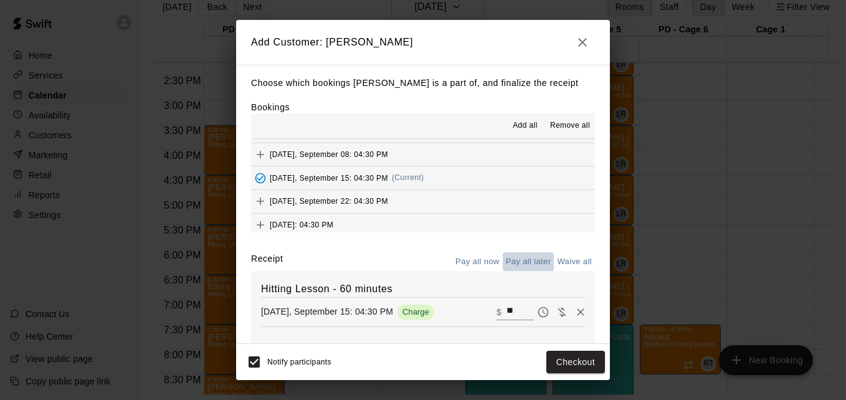
click at [520, 266] on button "Pay all later" at bounding box center [529, 261] width 52 height 19
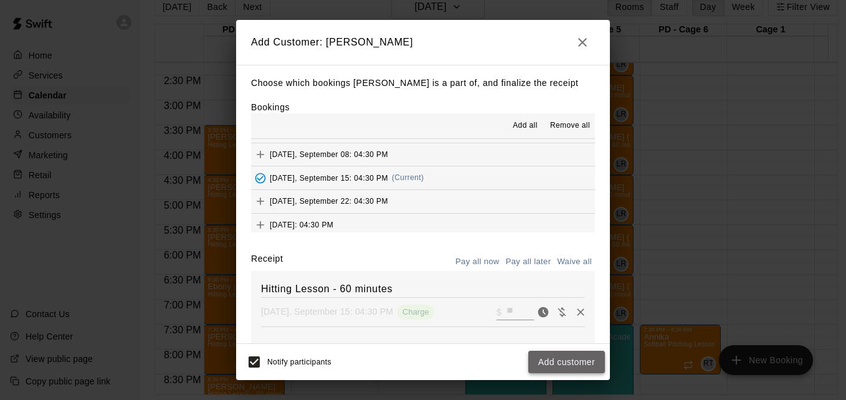
click at [589, 365] on button "Add customer" at bounding box center [566, 362] width 77 height 23
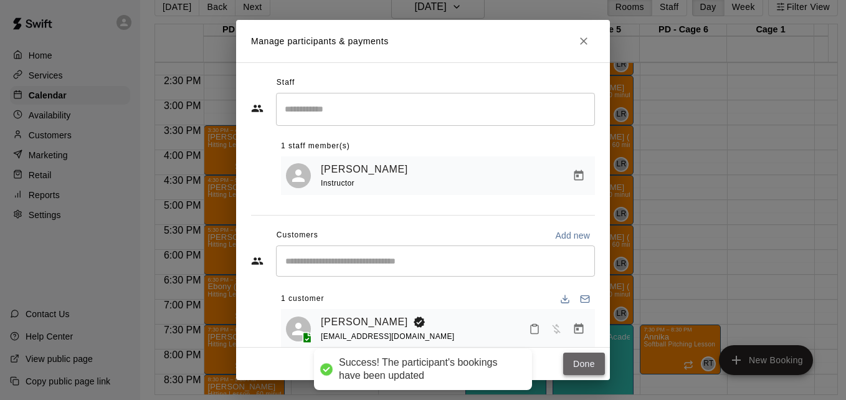
click at [579, 366] on button "Done" at bounding box center [584, 364] width 42 height 23
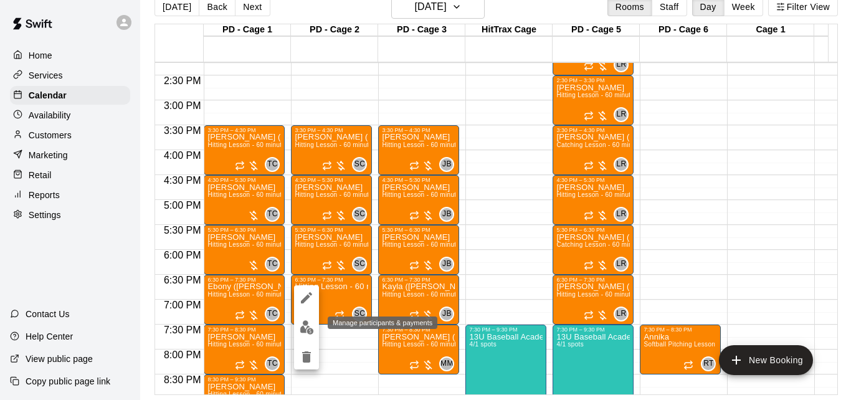
click at [305, 328] on img "edit" at bounding box center [307, 327] width 14 height 14
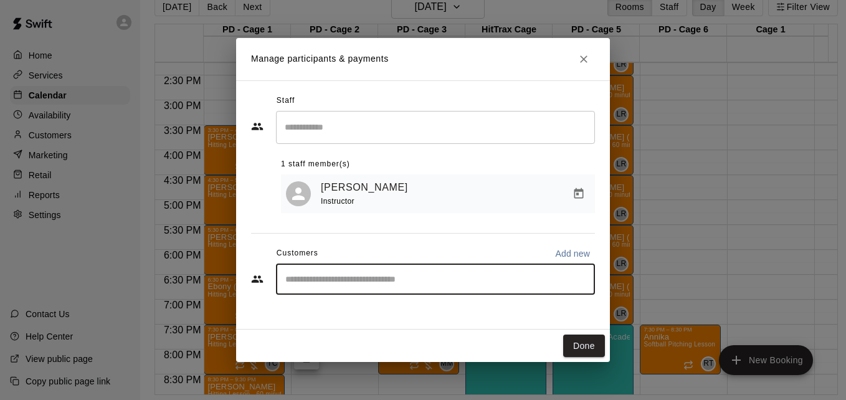
click at [348, 281] on input "Start typing to search customers..." at bounding box center [436, 279] width 308 height 12
type input "******"
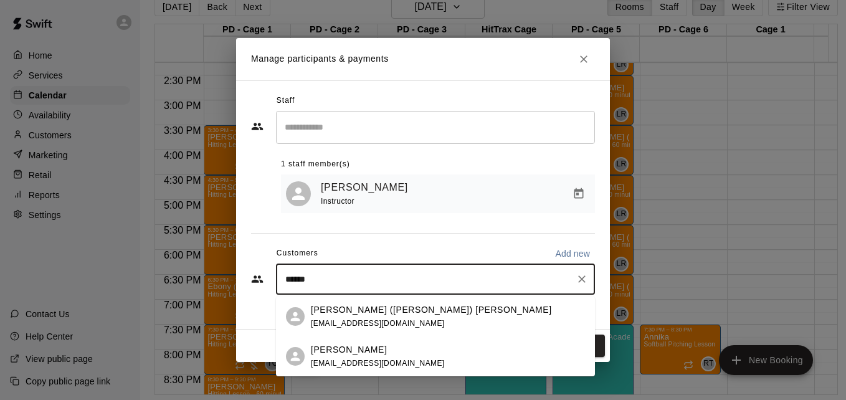
click at [386, 355] on div "Alex Nelson smw5x@yahoo.com" at bounding box center [448, 356] width 274 height 27
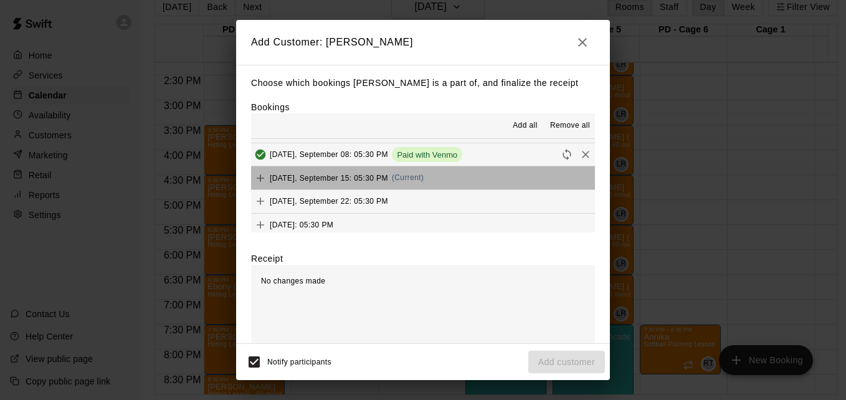
click at [469, 170] on button "Monday, September 15: 05:30 PM (Current)" at bounding box center [423, 177] width 344 height 23
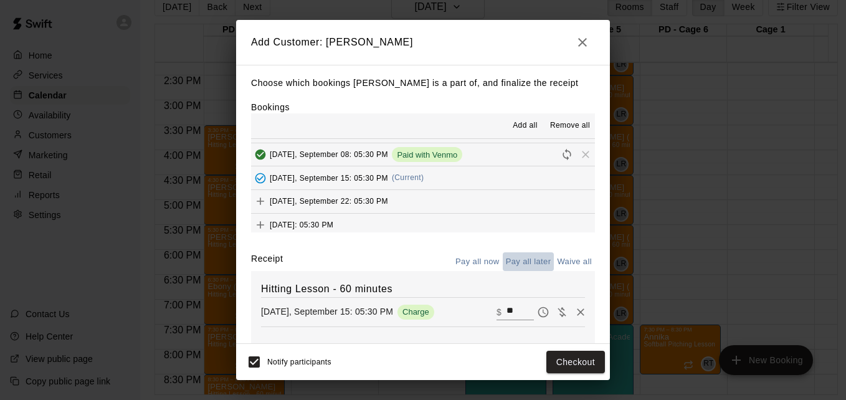
click at [522, 265] on button "Pay all later" at bounding box center [529, 261] width 52 height 19
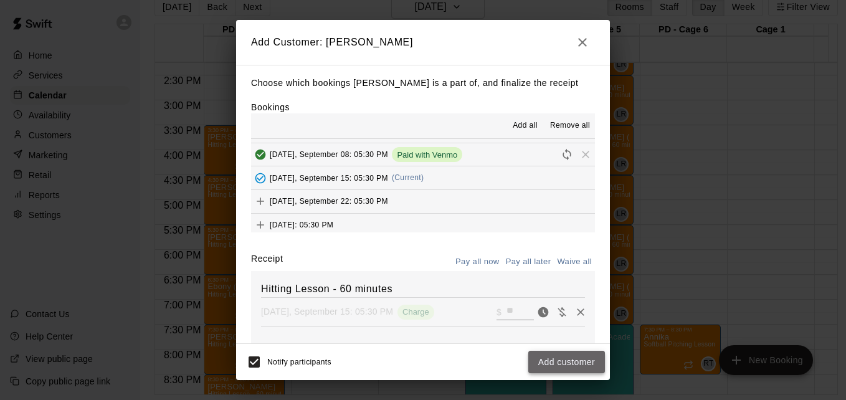
click at [571, 362] on button "Add customer" at bounding box center [566, 362] width 77 height 23
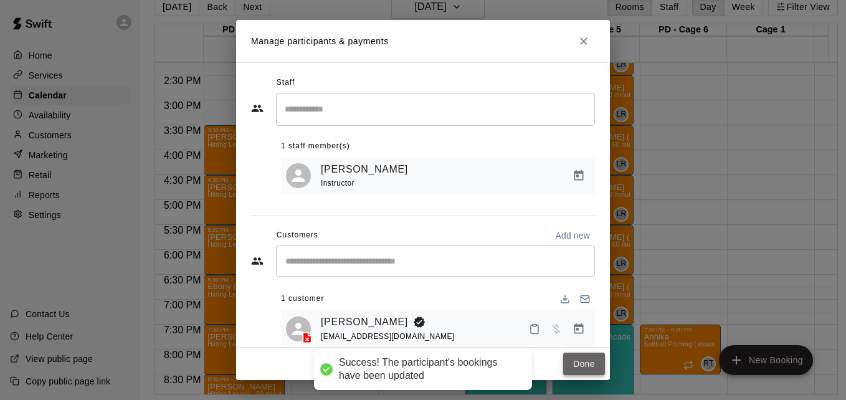
click at [581, 366] on button "Done" at bounding box center [584, 364] width 42 height 23
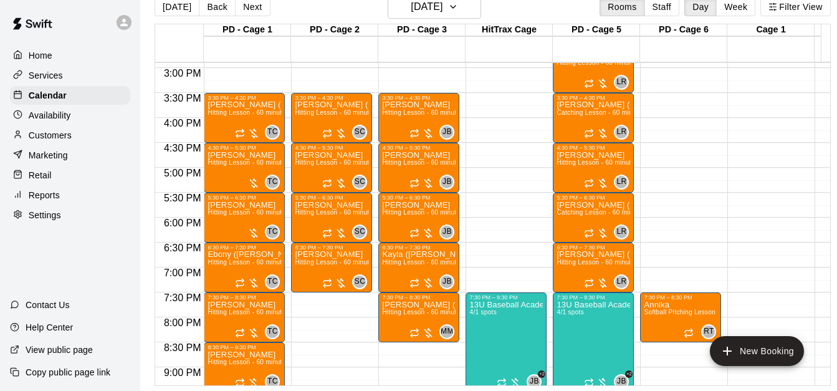
scroll to position [735, 0]
